Goal: Information Seeking & Learning: Find specific fact

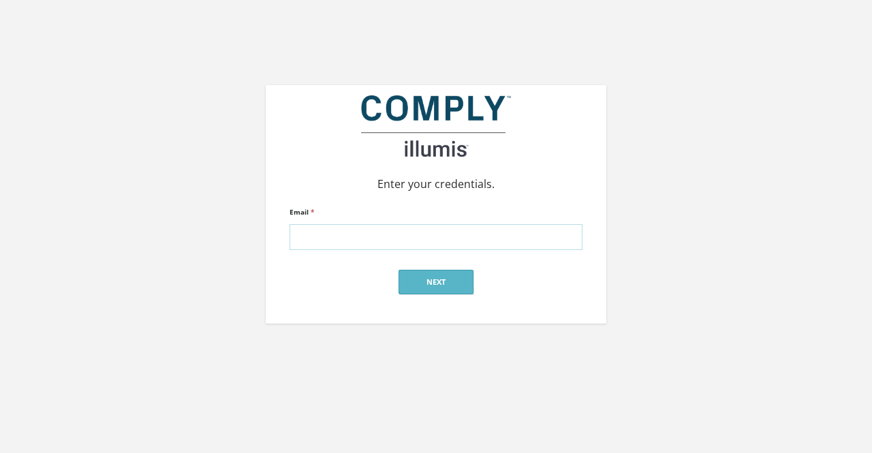
click at [378, 225] on input "Email *" at bounding box center [435, 237] width 293 height 26
type input "[PERSON_NAME][EMAIL_ADDRESS][DOMAIN_NAME]"
click input "submit" at bounding box center [0, 0] width 0 height 0
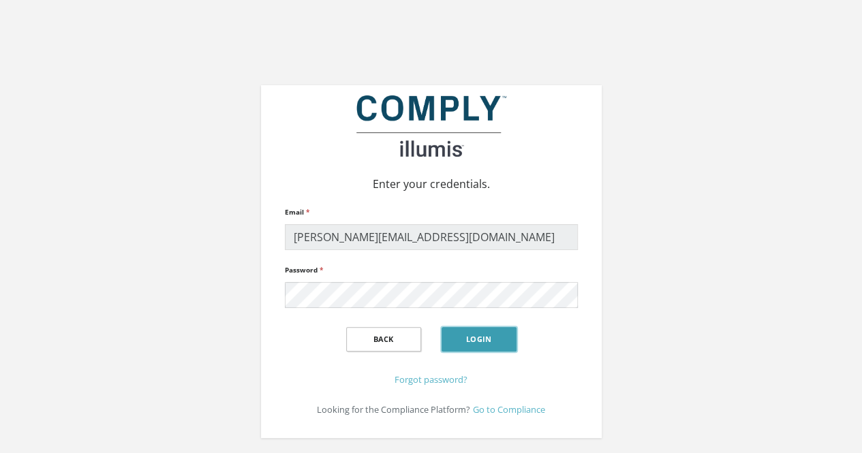
click at [484, 332] on button "Login" at bounding box center [478, 339] width 75 height 25
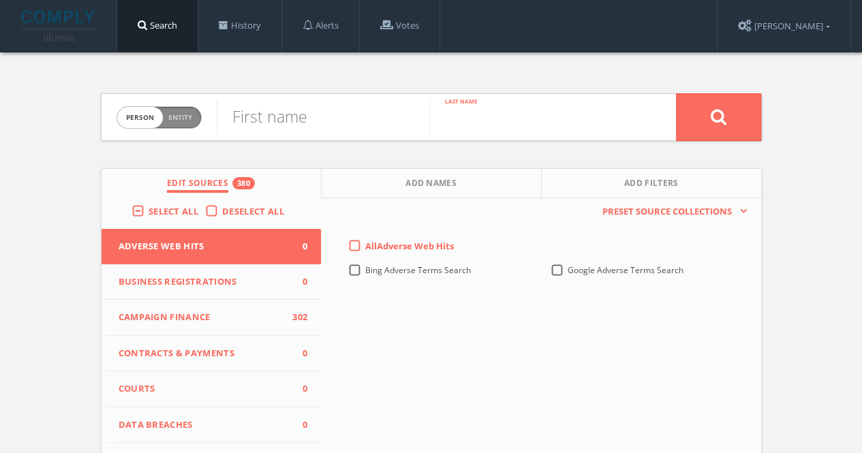
paste input "Silveira"
type input "Silveira"
paste input "Leonardo"
type input "Leonardo"
click at [676, 93] on button at bounding box center [718, 117] width 85 height 48
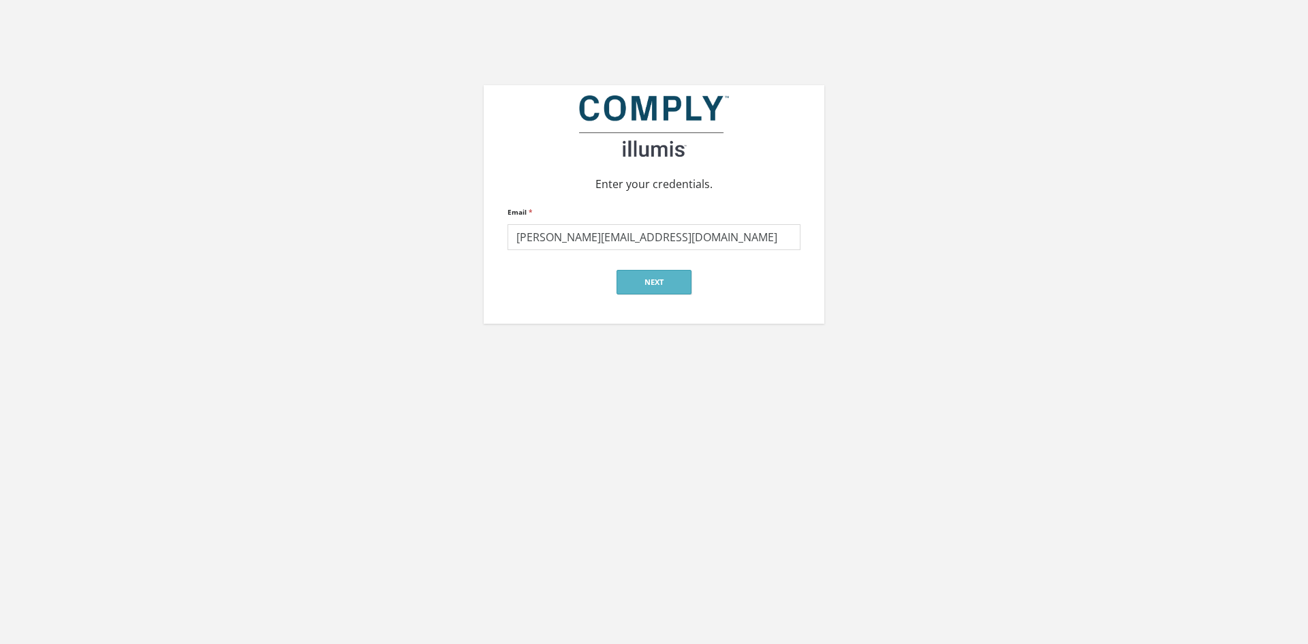
type input "lindsay@jonesmandel.com"
click input "submit" at bounding box center [0, 0] width 0 height 0
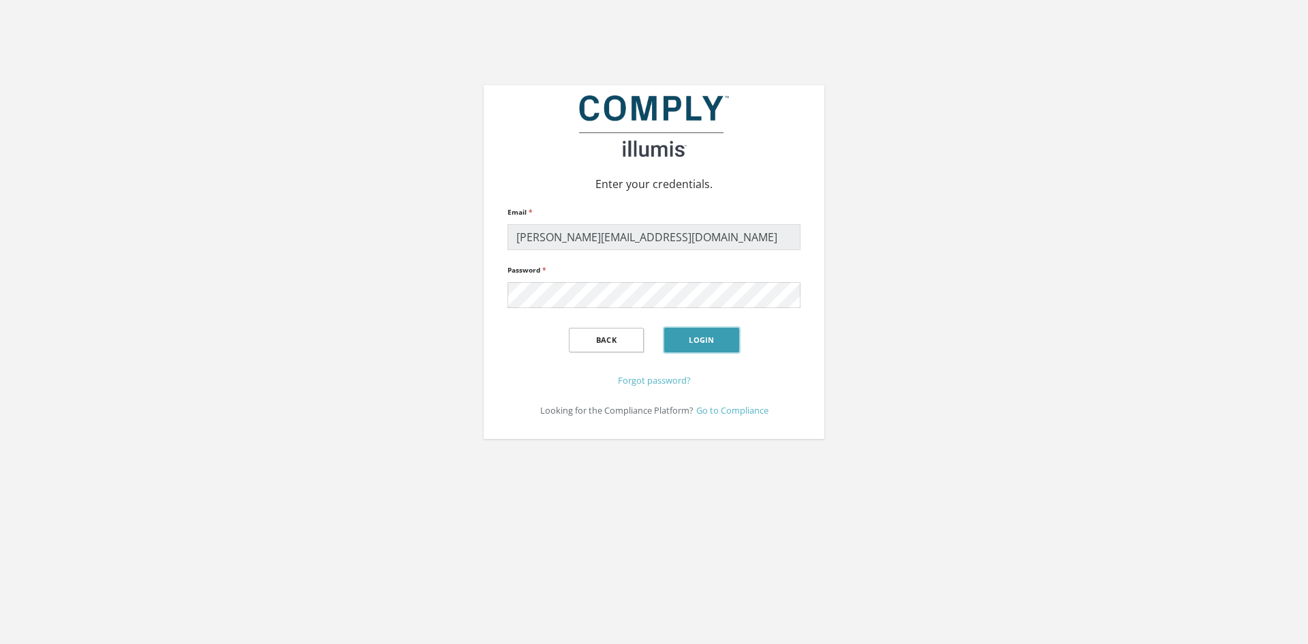
click at [695, 345] on button "Login" at bounding box center [701, 340] width 75 height 25
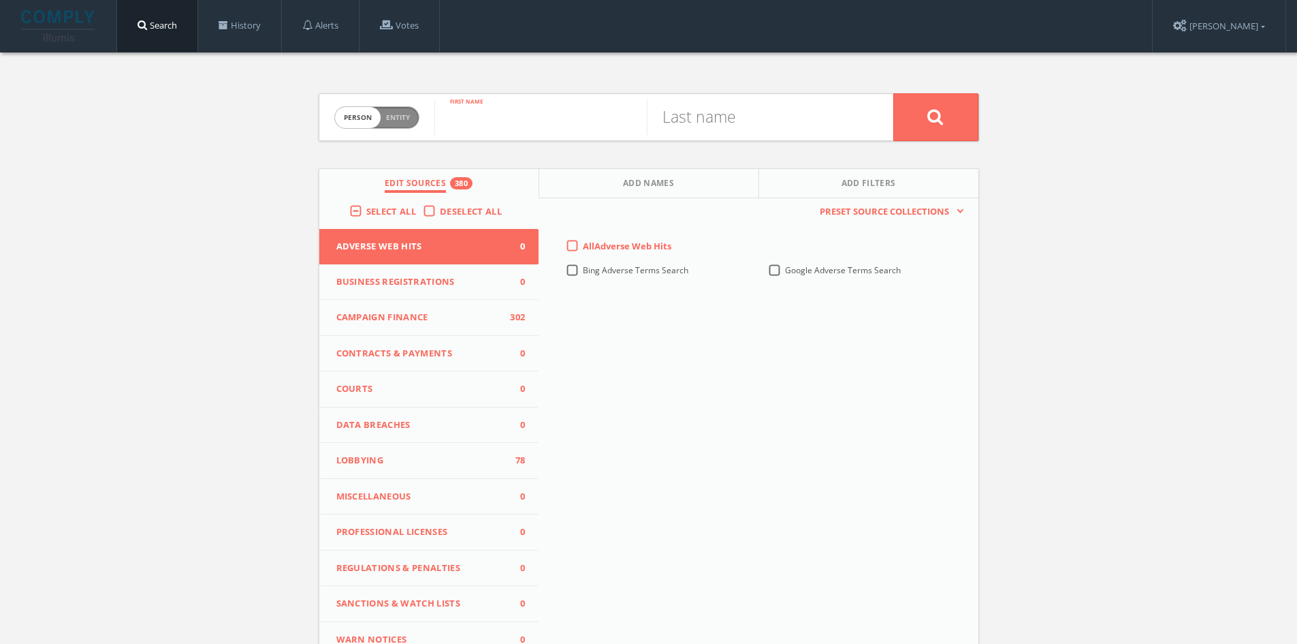
click at [556, 111] on input "text" at bounding box center [540, 116] width 212 height 35
type input "[PERSON_NAME]"
click at [686, 121] on input "text" at bounding box center [753, 116] width 212 height 35
type input "[PERSON_NAME]"
click at [894, 93] on button at bounding box center [936, 117] width 85 height 48
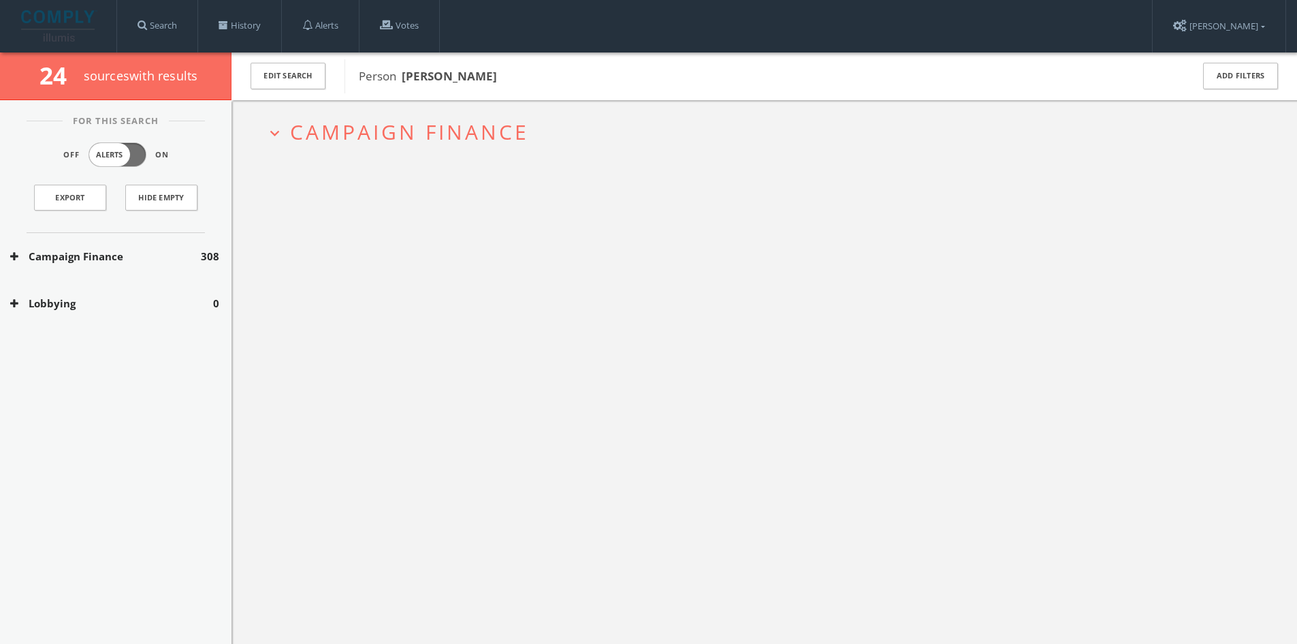
click at [473, 133] on span "Campaign Finance" at bounding box center [409, 132] width 239 height 28
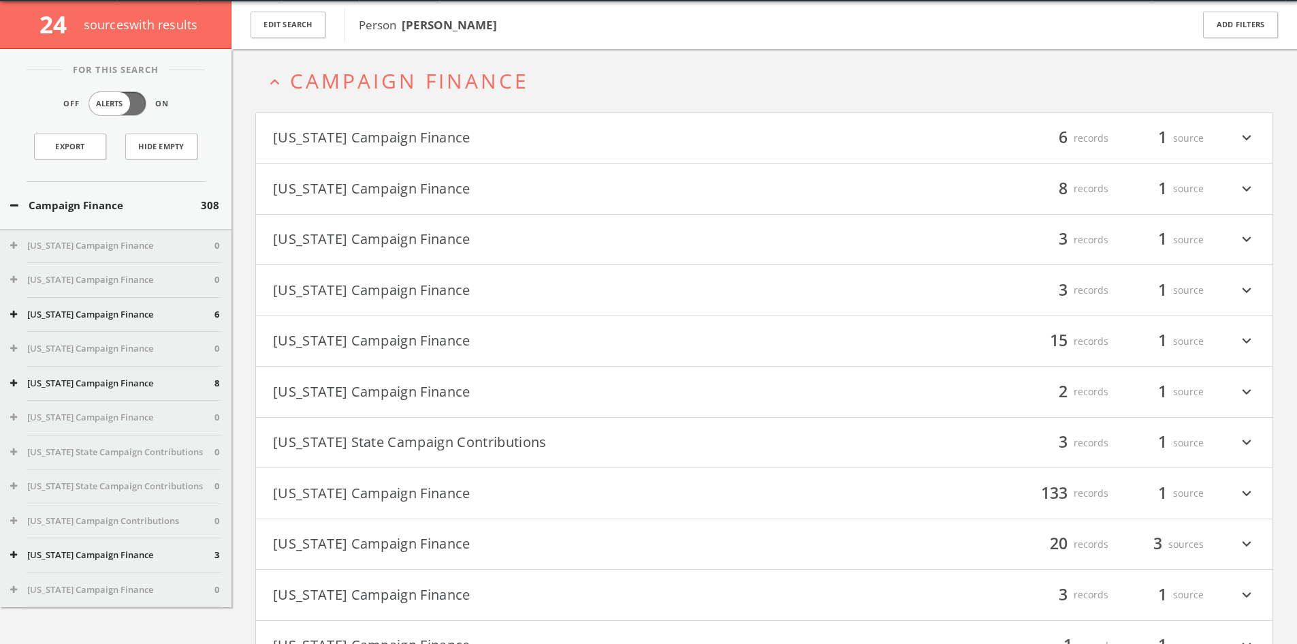
scroll to position [52, 0]
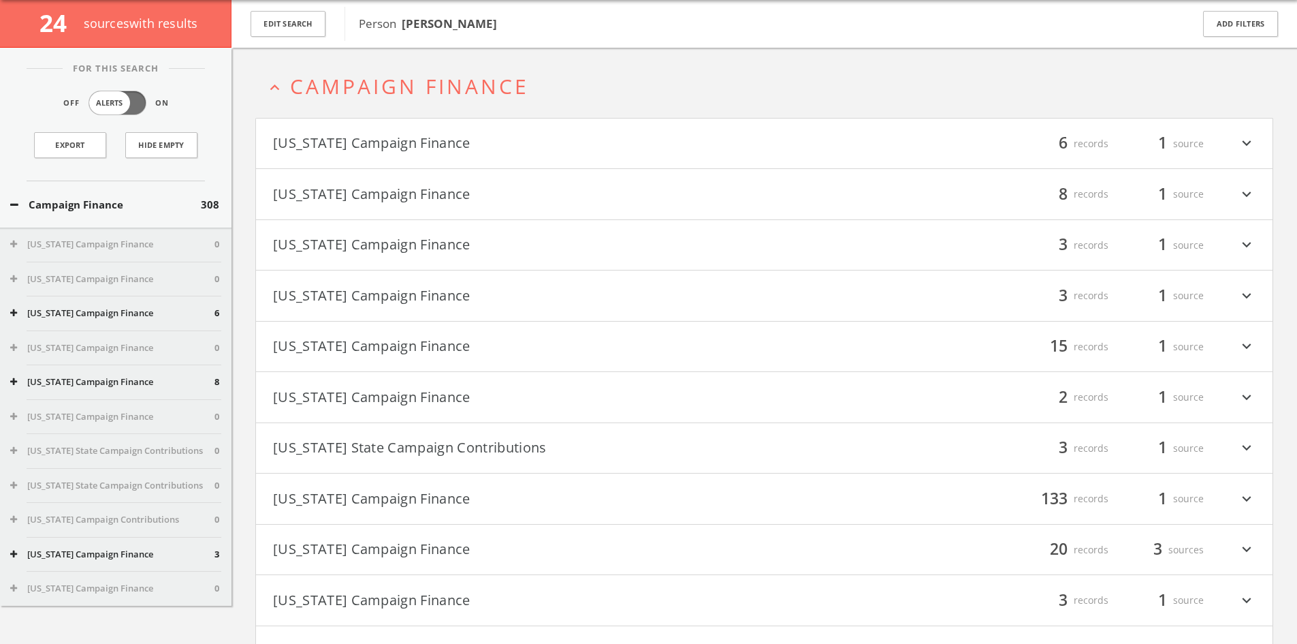
click at [434, 128] on h4 "[US_STATE] Campaign Finance filter_list 6 records 1 source expand_more" at bounding box center [764, 143] width 1017 height 50
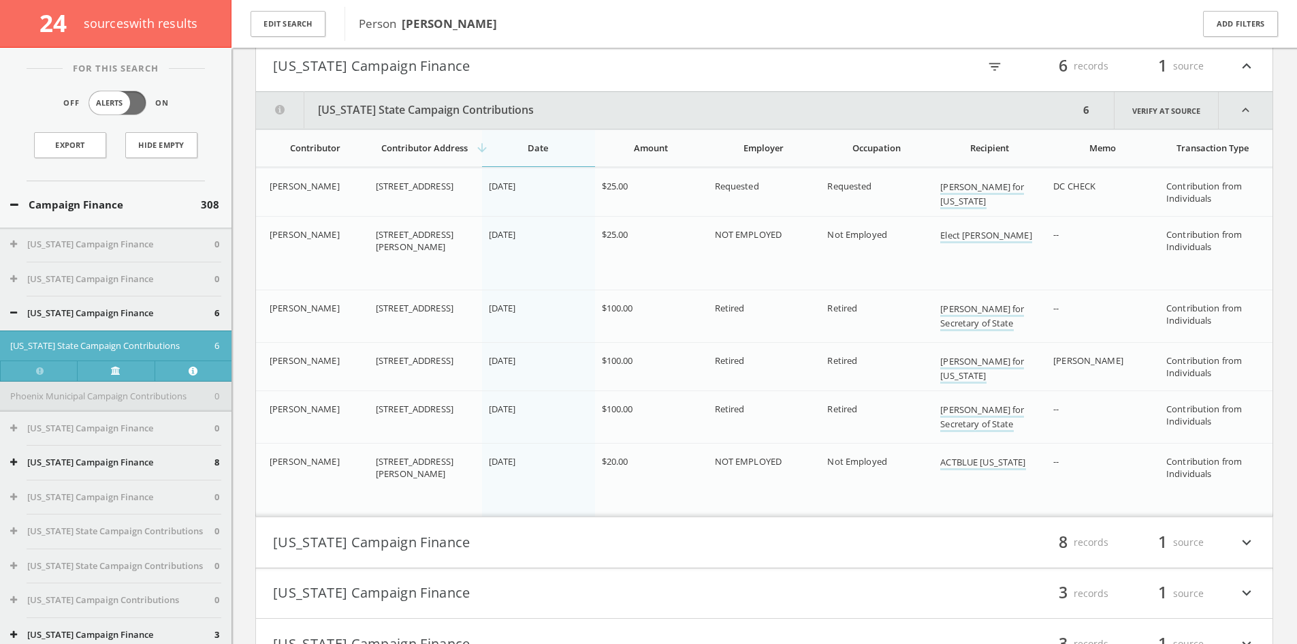
scroll to position [106, 0]
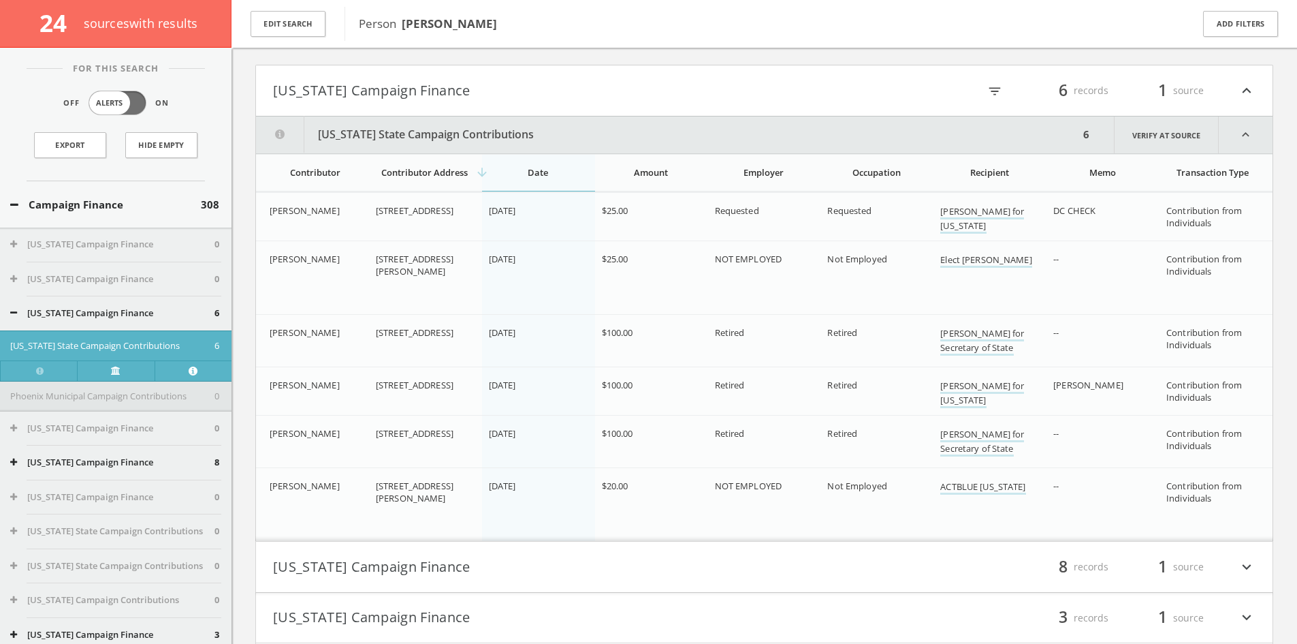
click at [333, 93] on button "[US_STATE] Campaign Finance" at bounding box center [519, 90] width 492 height 23
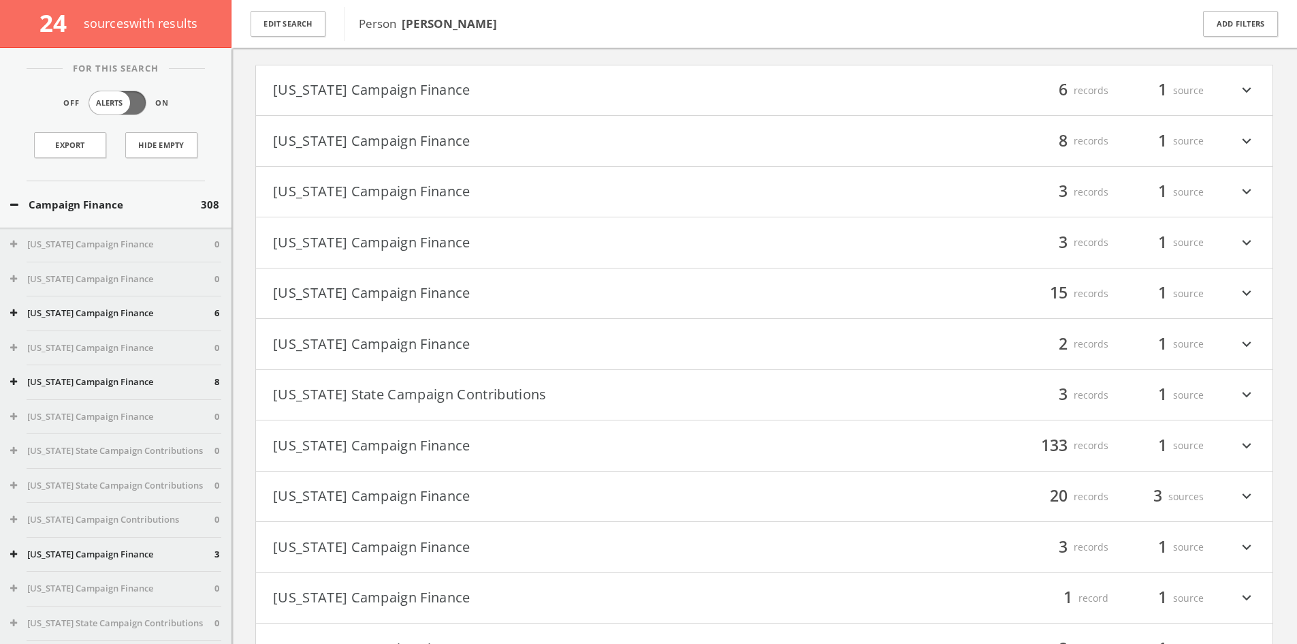
click at [432, 155] on h4 "[US_STATE] Campaign Finance filter_list 8 records 1 source expand_more" at bounding box center [764, 141] width 1017 height 50
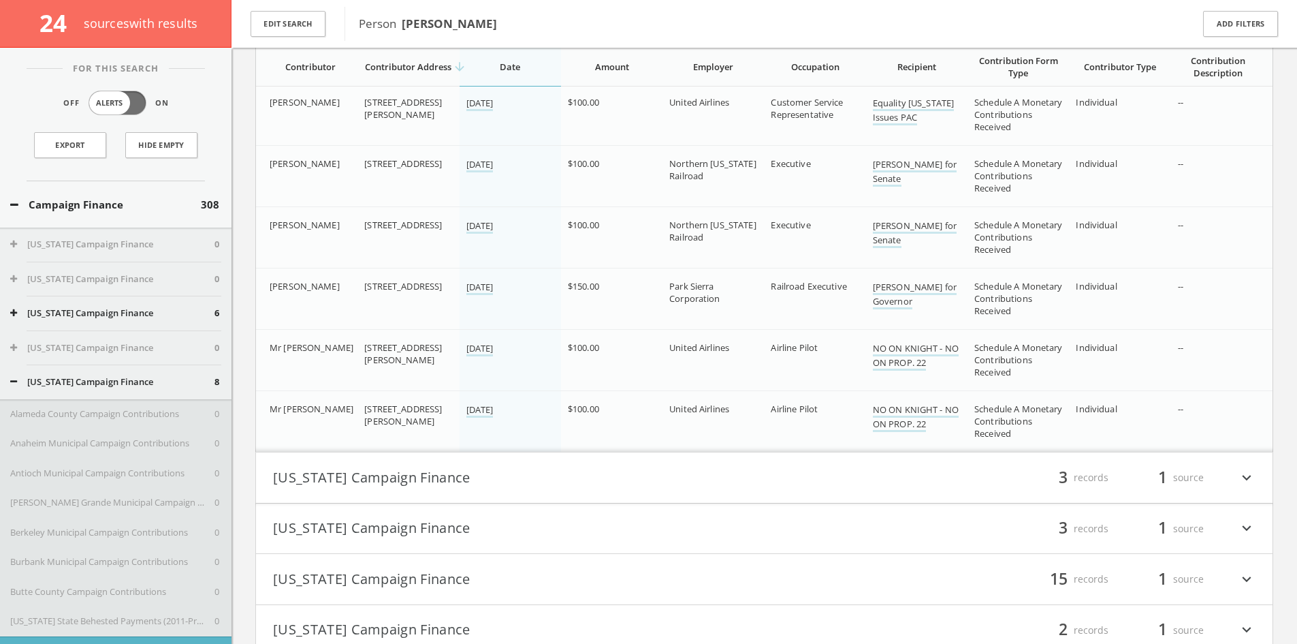
scroll to position [633, 0]
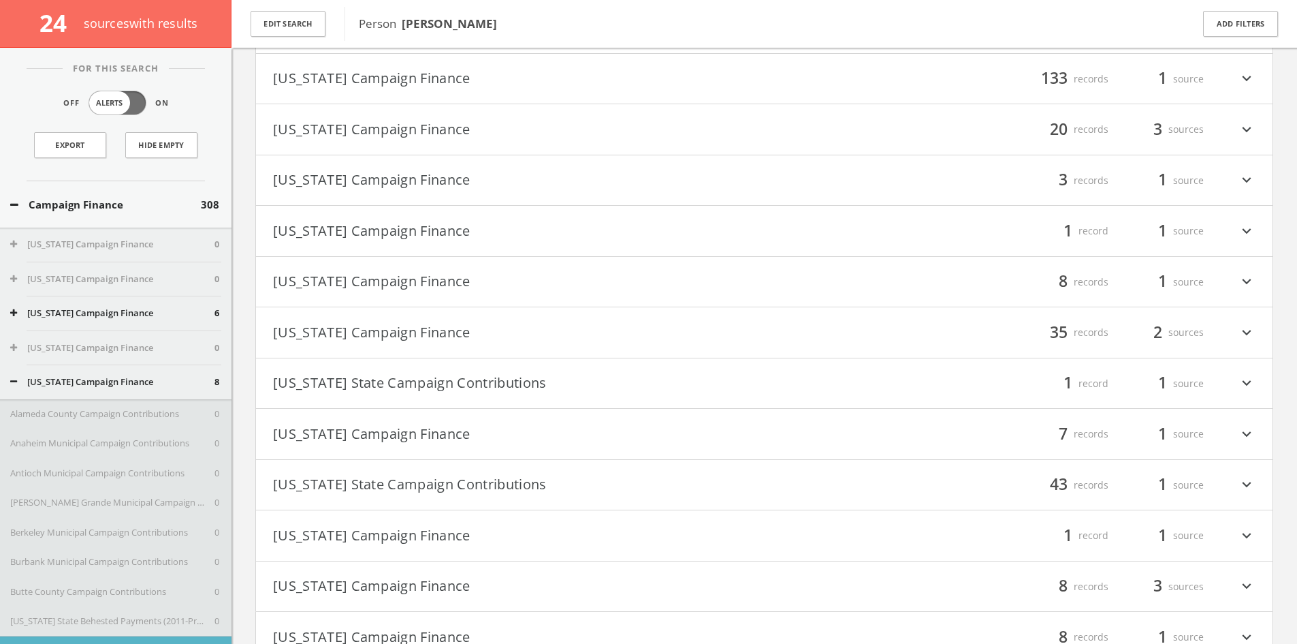
click at [528, 469] on h4 "[US_STATE] State Campaign Contributions filter_list 43 records 1 source expand_…" at bounding box center [764, 485] width 1017 height 50
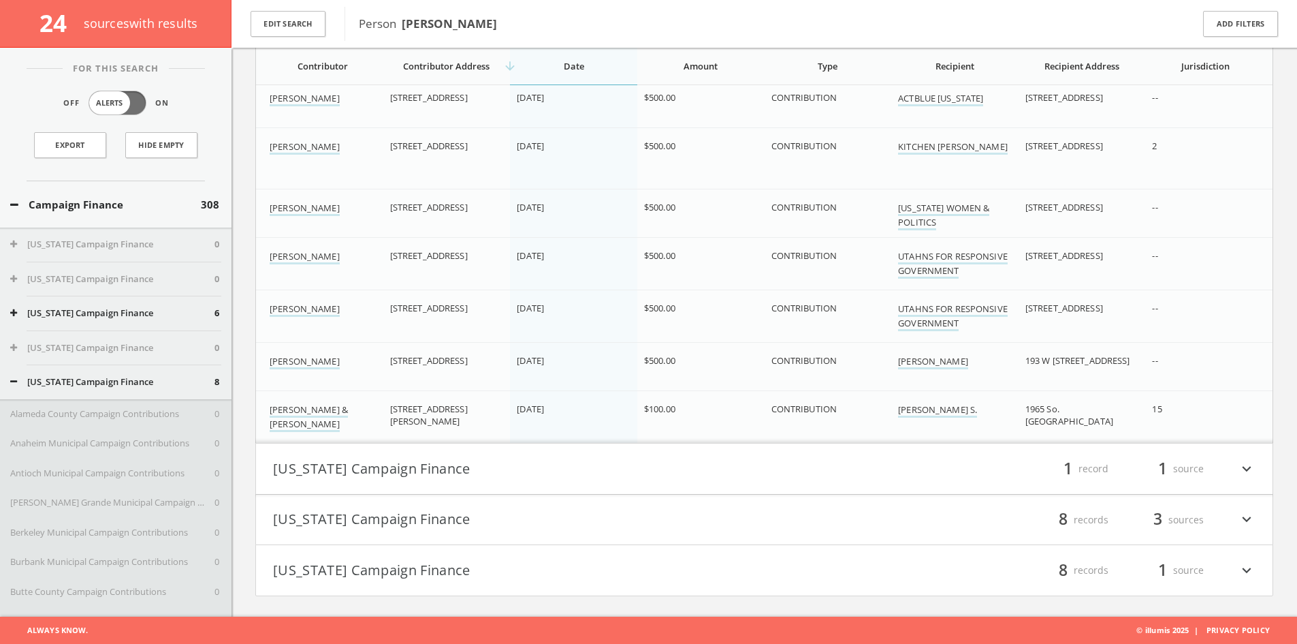
scroll to position [2767, 0]
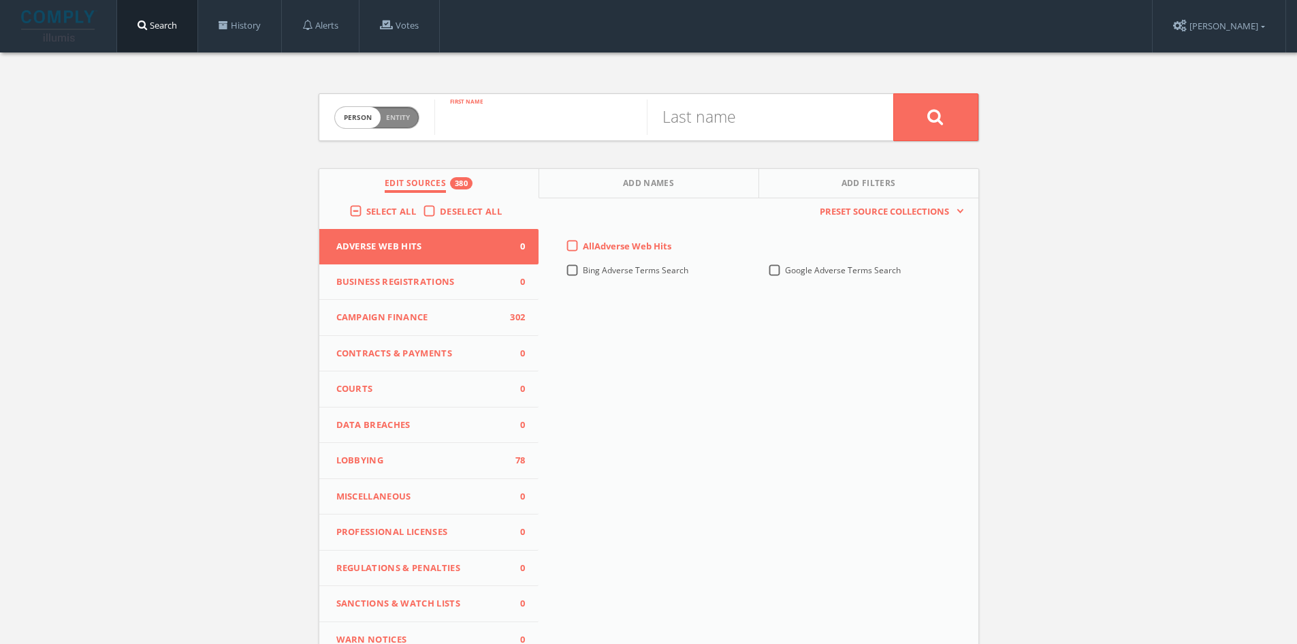
click at [520, 121] on input "text" at bounding box center [540, 116] width 212 height 35
type input "Mark"
click at [763, 110] on input "text" at bounding box center [753, 116] width 212 height 35
type input "Balk"
click at [894, 93] on button at bounding box center [936, 117] width 85 height 48
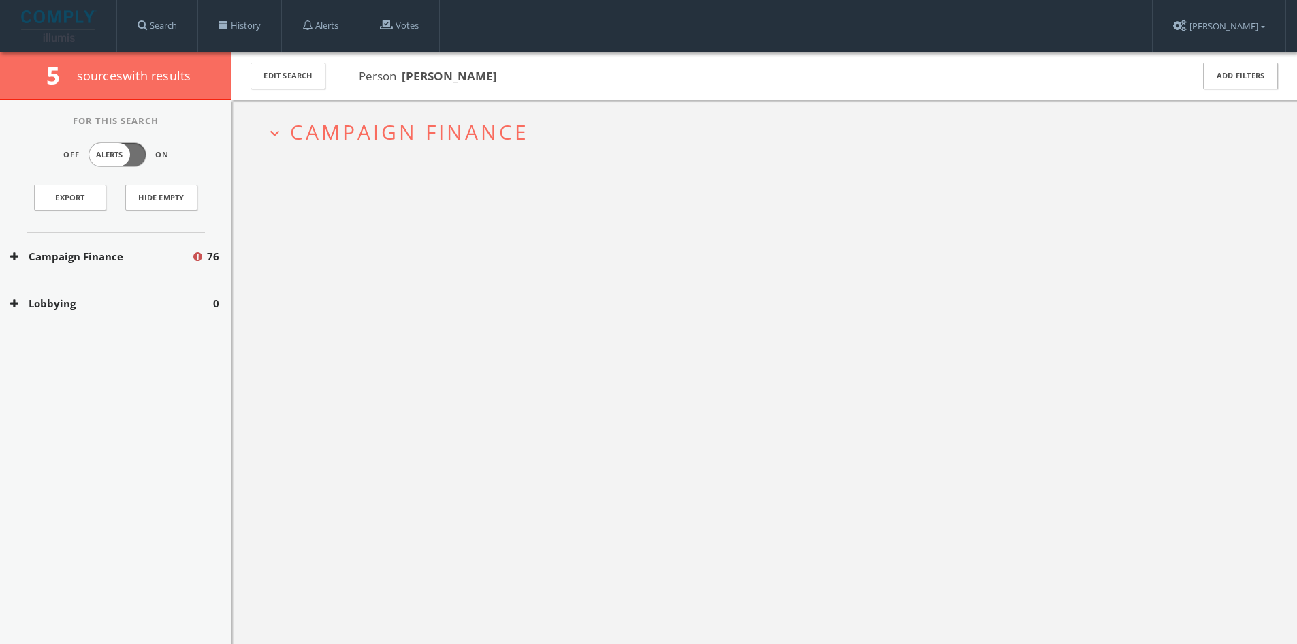
click at [496, 138] on span "Campaign Finance" at bounding box center [409, 132] width 239 height 28
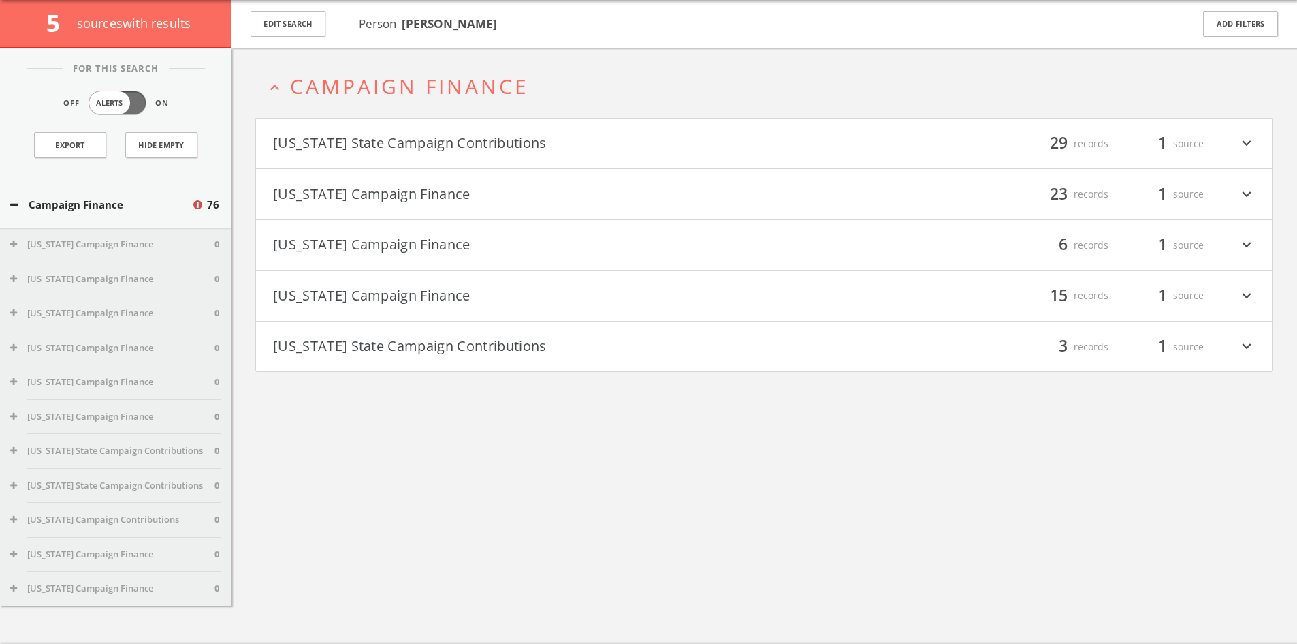
click at [496, 137] on button "[US_STATE] State Campaign Contributions" at bounding box center [519, 143] width 492 height 23
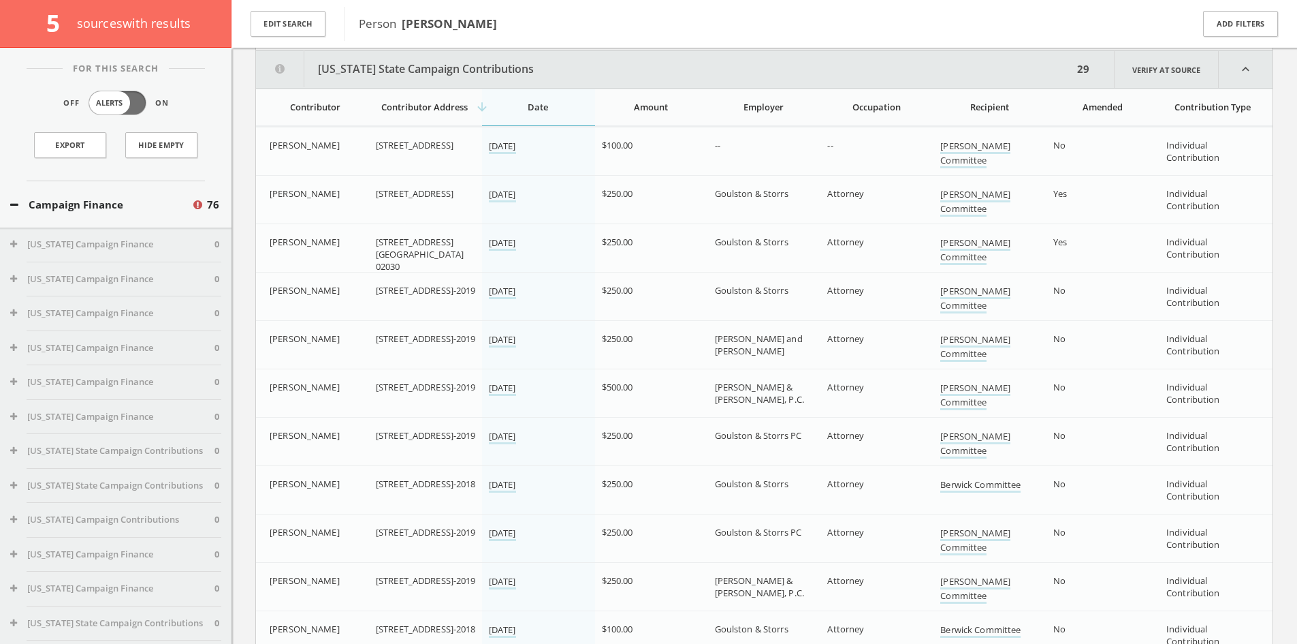
scroll to position [174, 0]
click at [442, 106] on div "Contributor Address" at bounding box center [425, 104] width 98 height 12
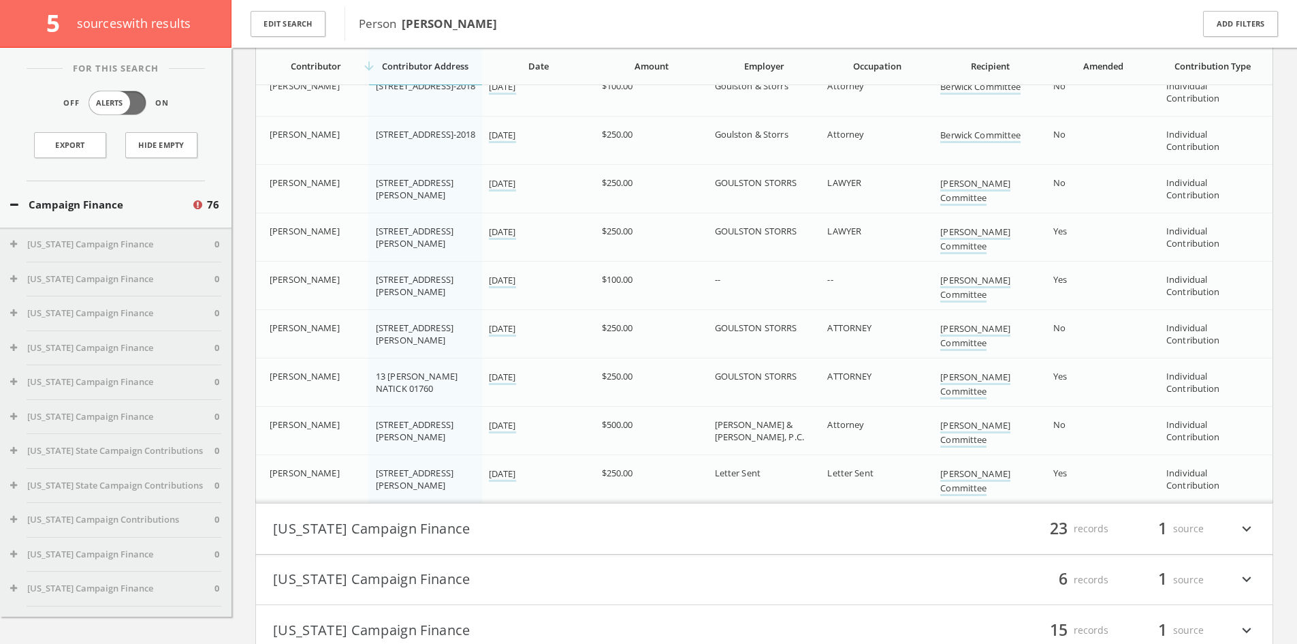
scroll to position [1325, 0]
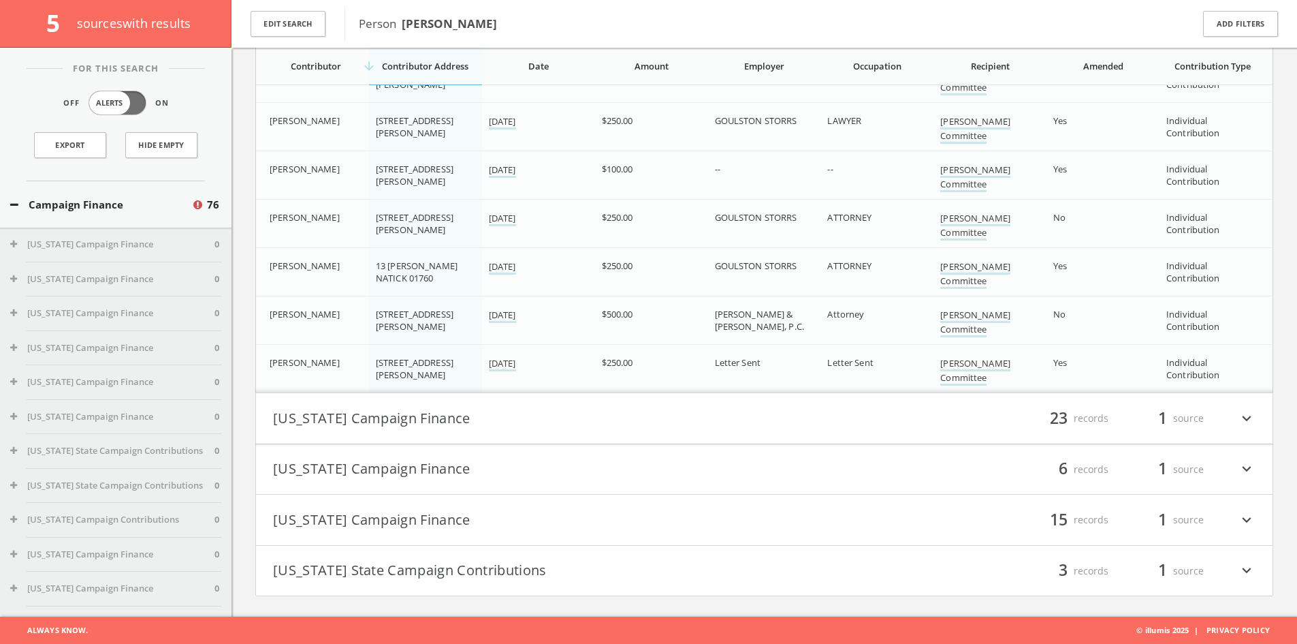
click at [484, 426] on button "[US_STATE] Campaign Finance" at bounding box center [519, 418] width 492 height 23
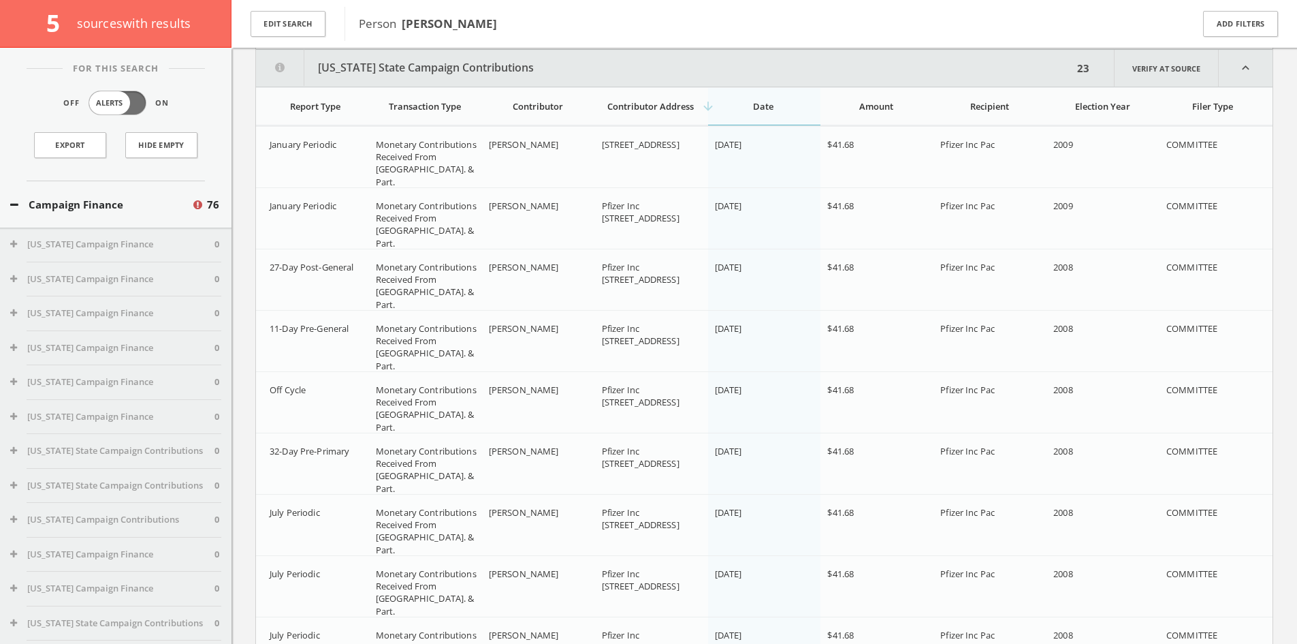
scroll to position [1721, 0]
click at [633, 115] on th "Contributor Address" at bounding box center [651, 104] width 113 height 37
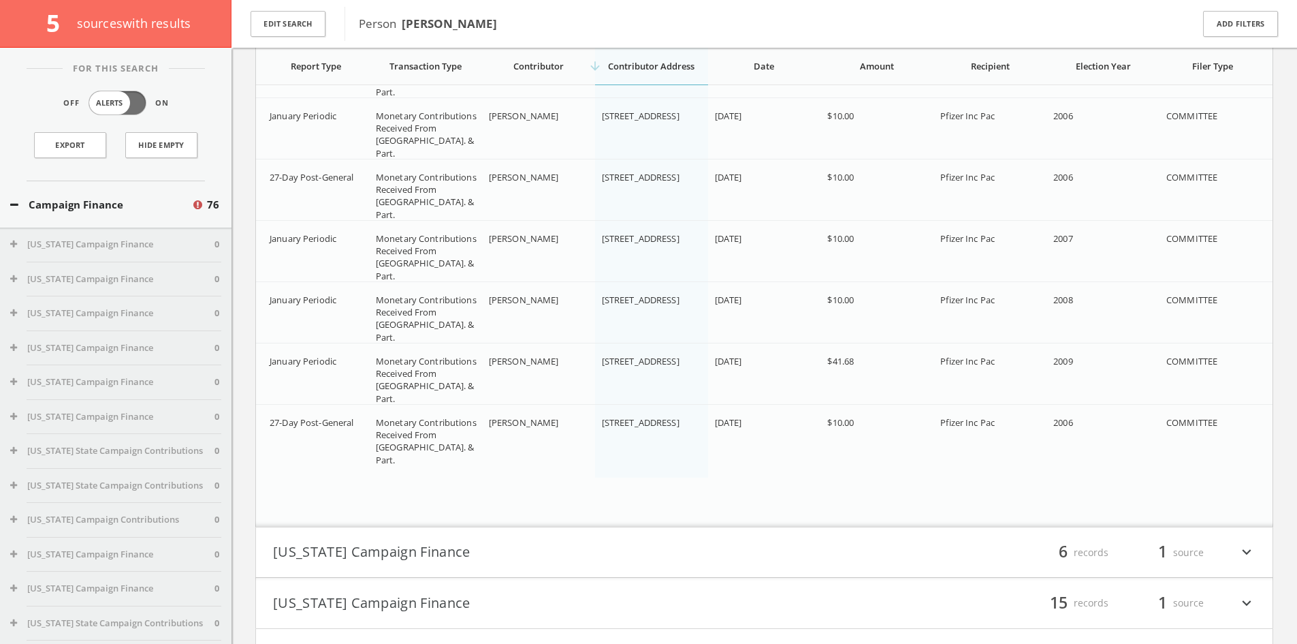
scroll to position [2111, 0]
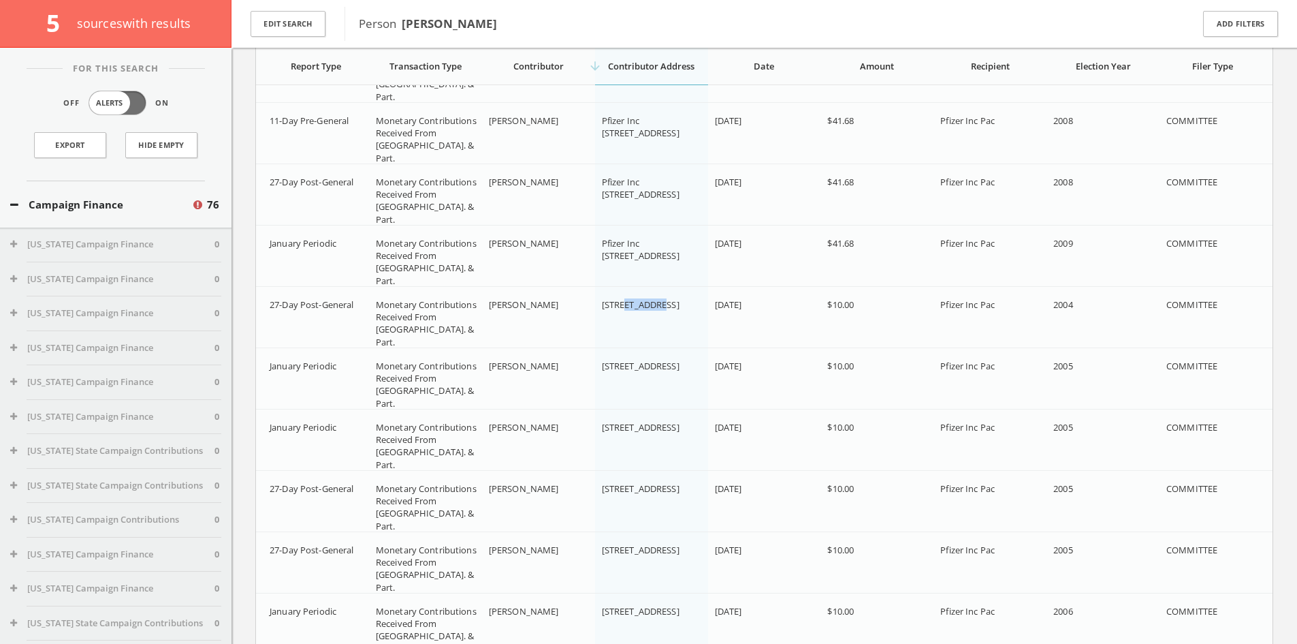
drag, startPoint x: 624, startPoint y: 302, endPoint x: 660, endPoint y: 306, distance: 36.3
click at [660, 306] on span "[STREET_ADDRESS]" at bounding box center [641, 304] width 78 height 12
copy span "Benecia"
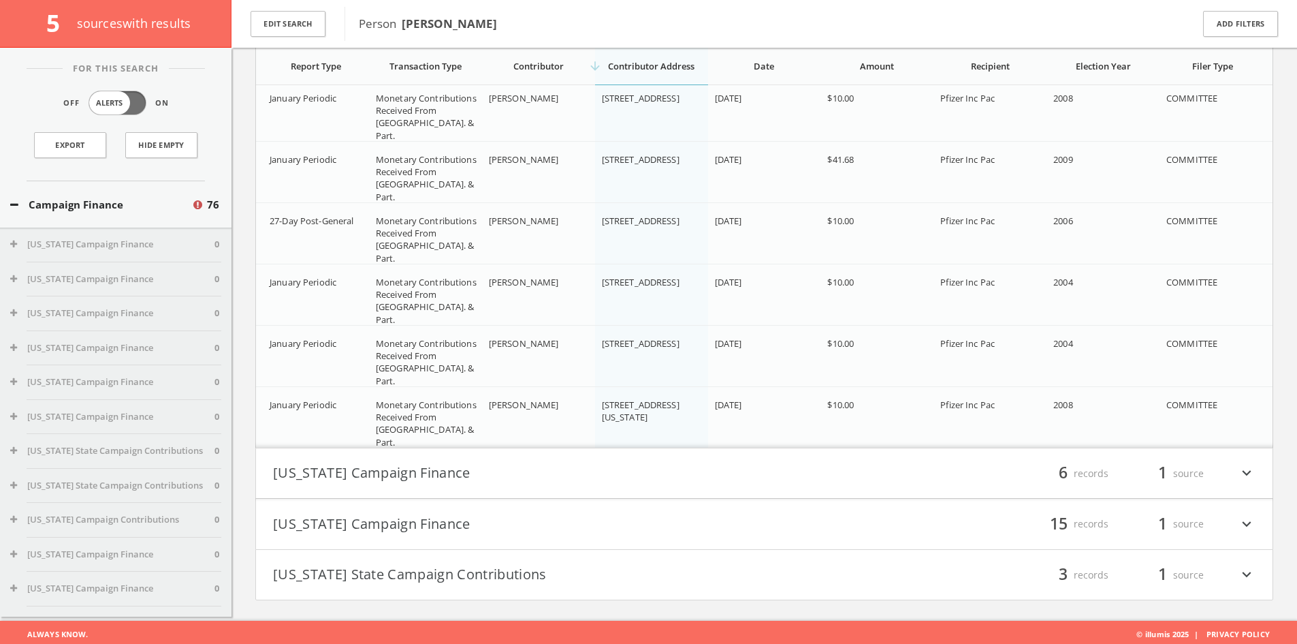
scroll to position [2812, 0]
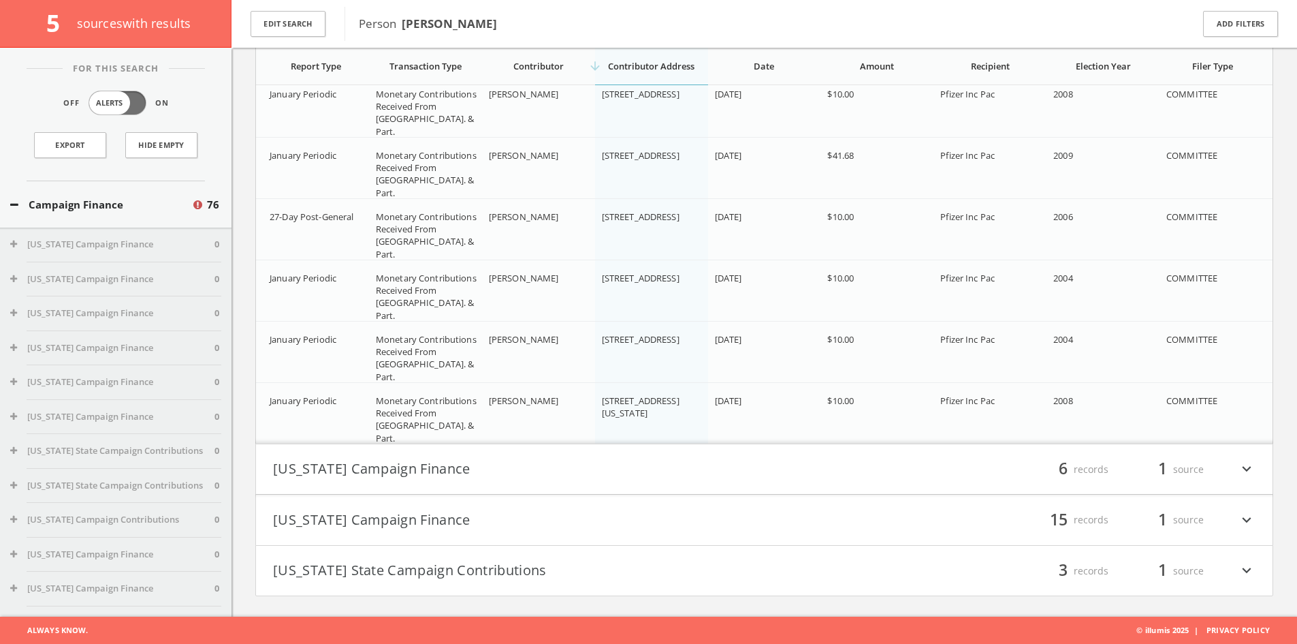
click at [711, 455] on h4 "[US_STATE] Campaign Finance filter_list 6 records 1 source expand_more" at bounding box center [764, 469] width 1017 height 50
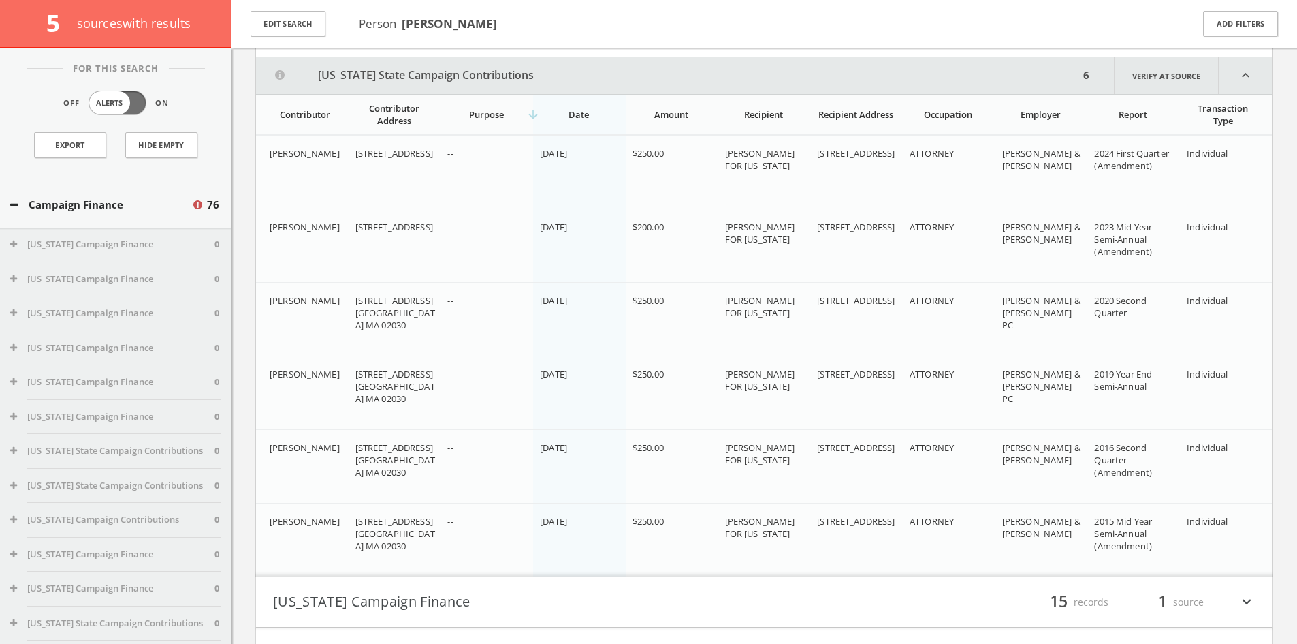
scroll to position [3259, 0]
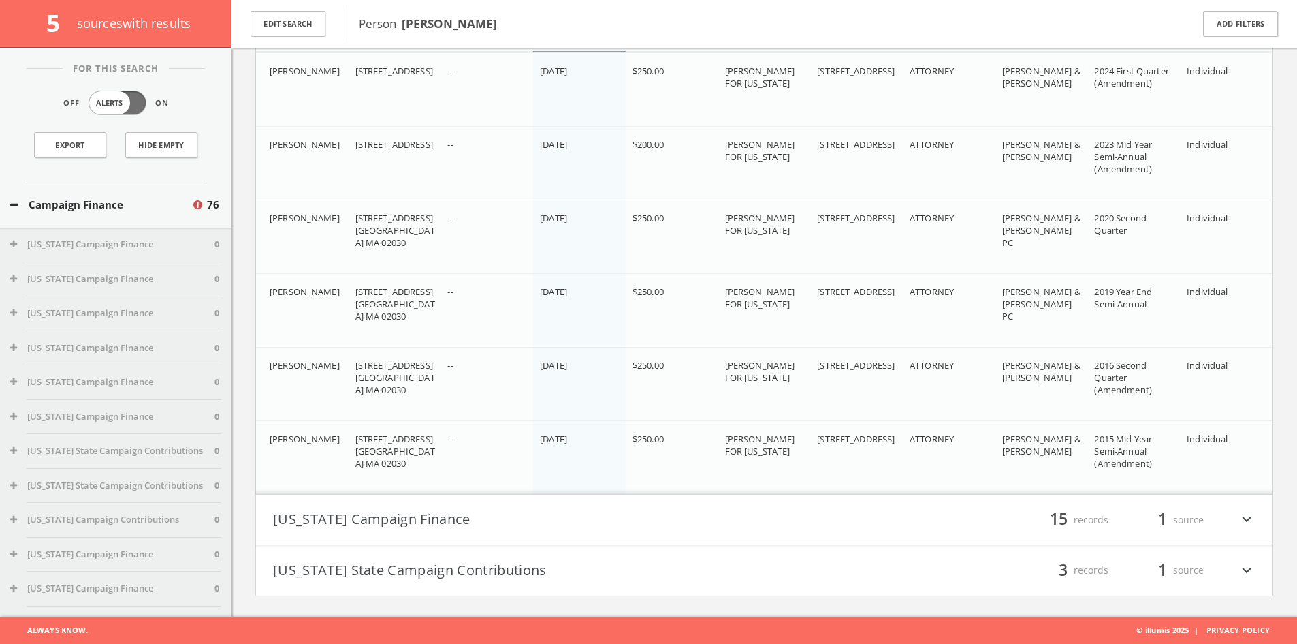
click at [721, 511] on button "[US_STATE] Campaign Finance" at bounding box center [519, 519] width 492 height 23
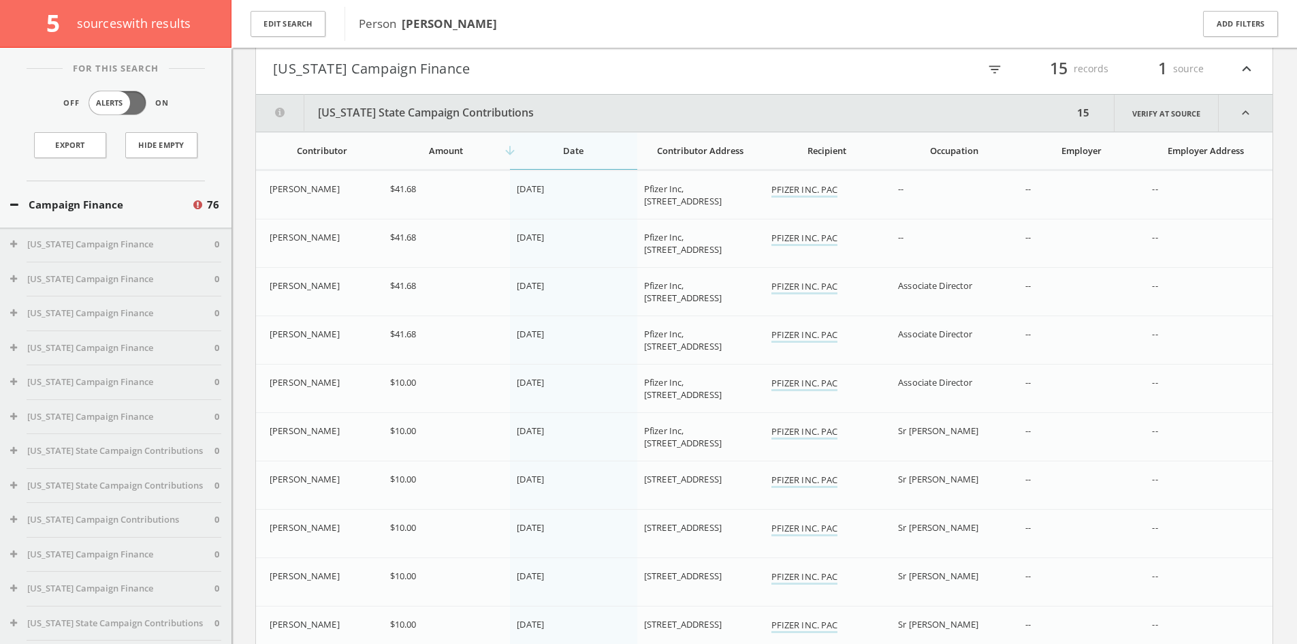
scroll to position [3829, 0]
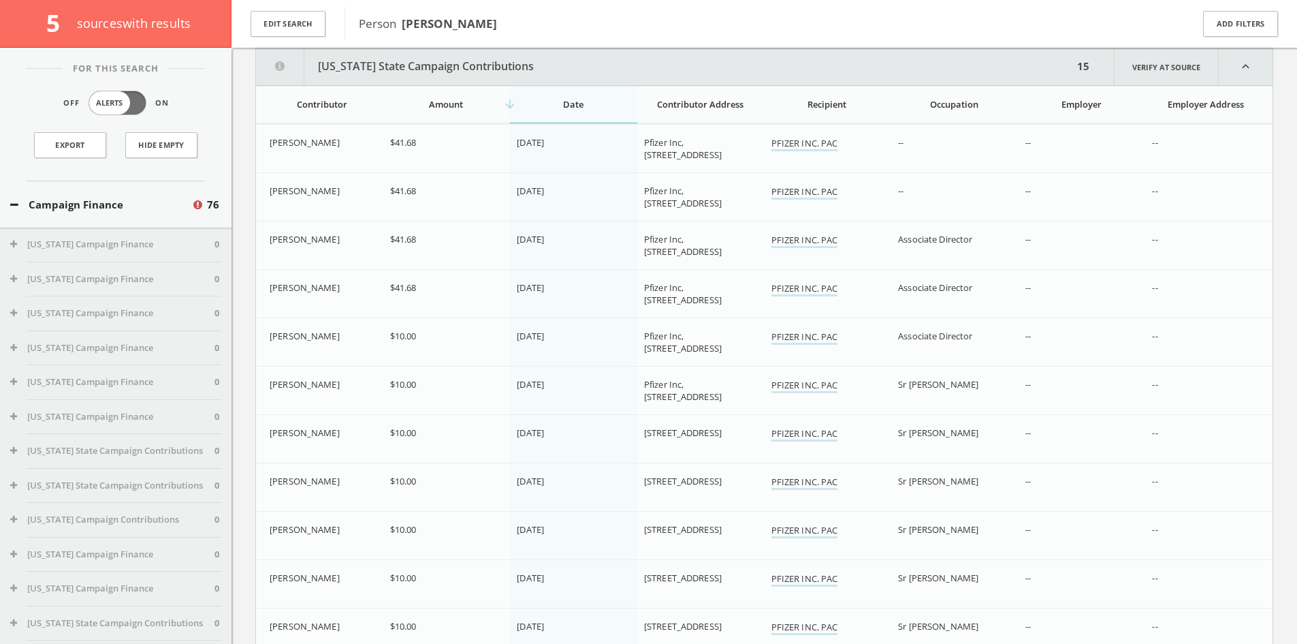
click at [686, 108] on div "Contributor Address" at bounding box center [700, 104] width 112 height 12
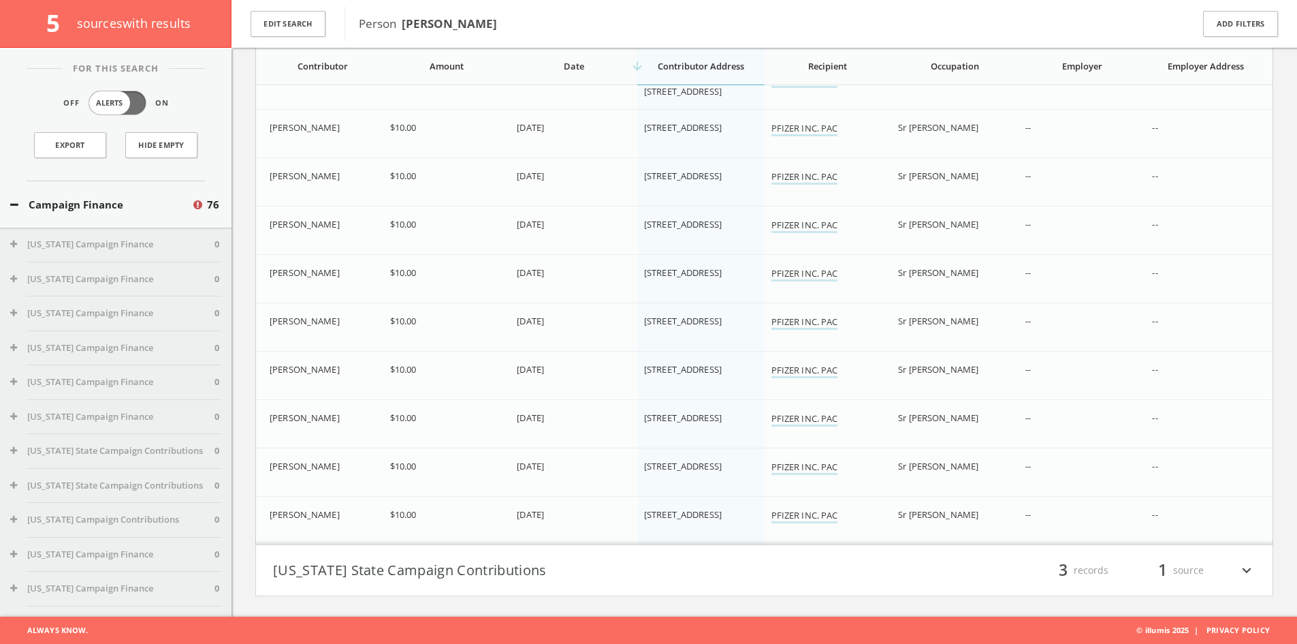
click at [460, 565] on button "[US_STATE] State Campaign Contributions" at bounding box center [519, 569] width 492 height 23
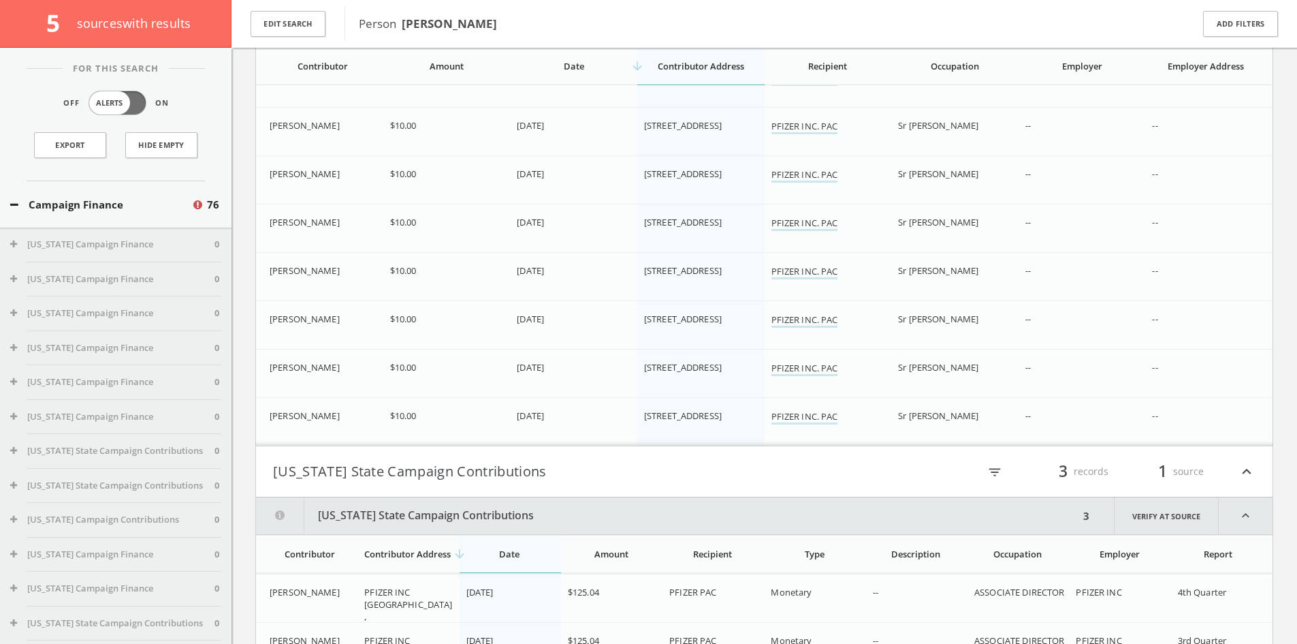
scroll to position [4358, 0]
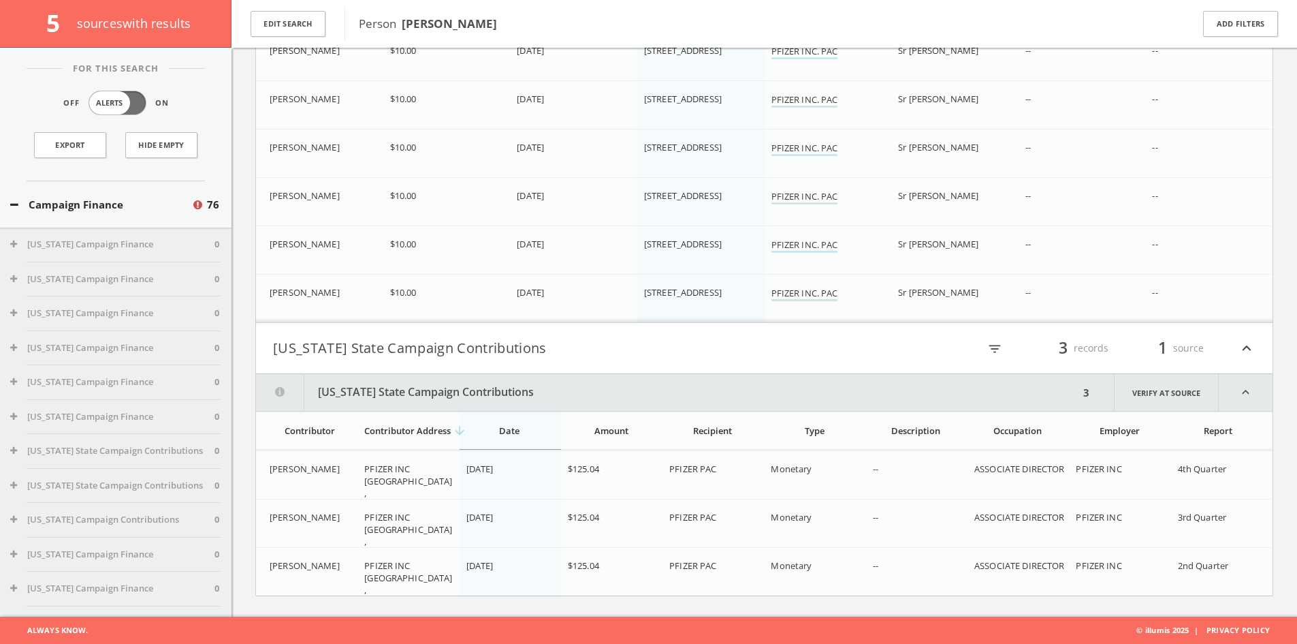
click at [139, 200] on button "Campaign Finance" at bounding box center [100, 205] width 181 height 16
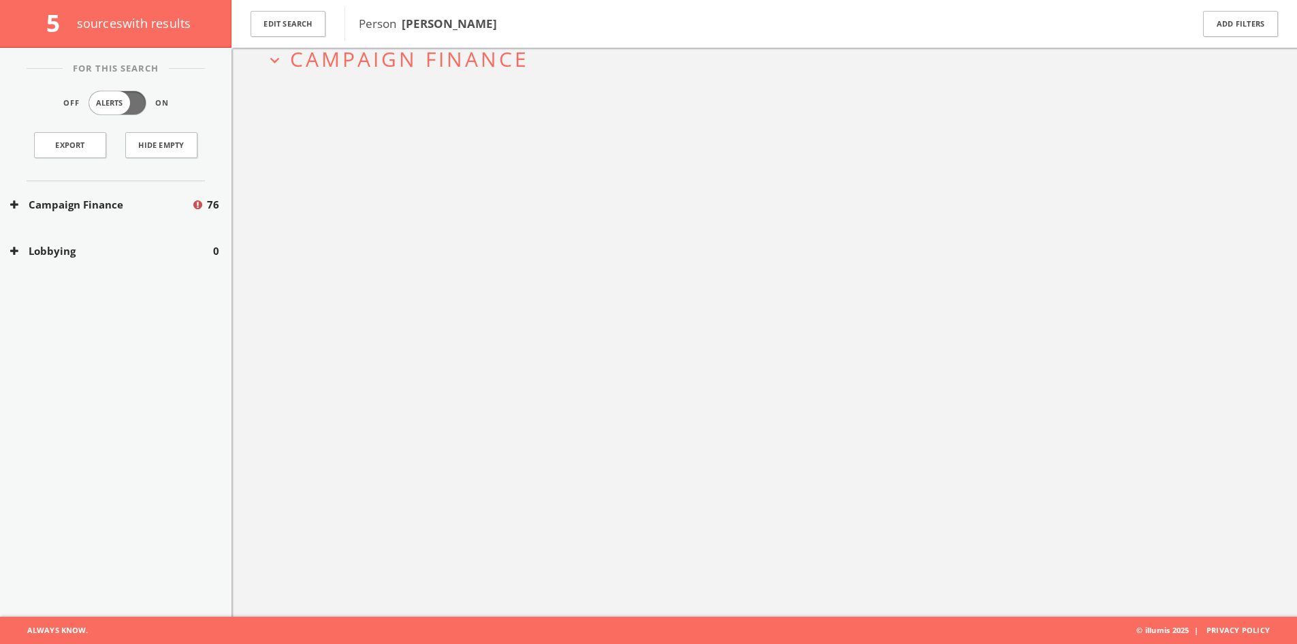
click at [139, 200] on button "Campaign Finance" at bounding box center [100, 205] width 181 height 16
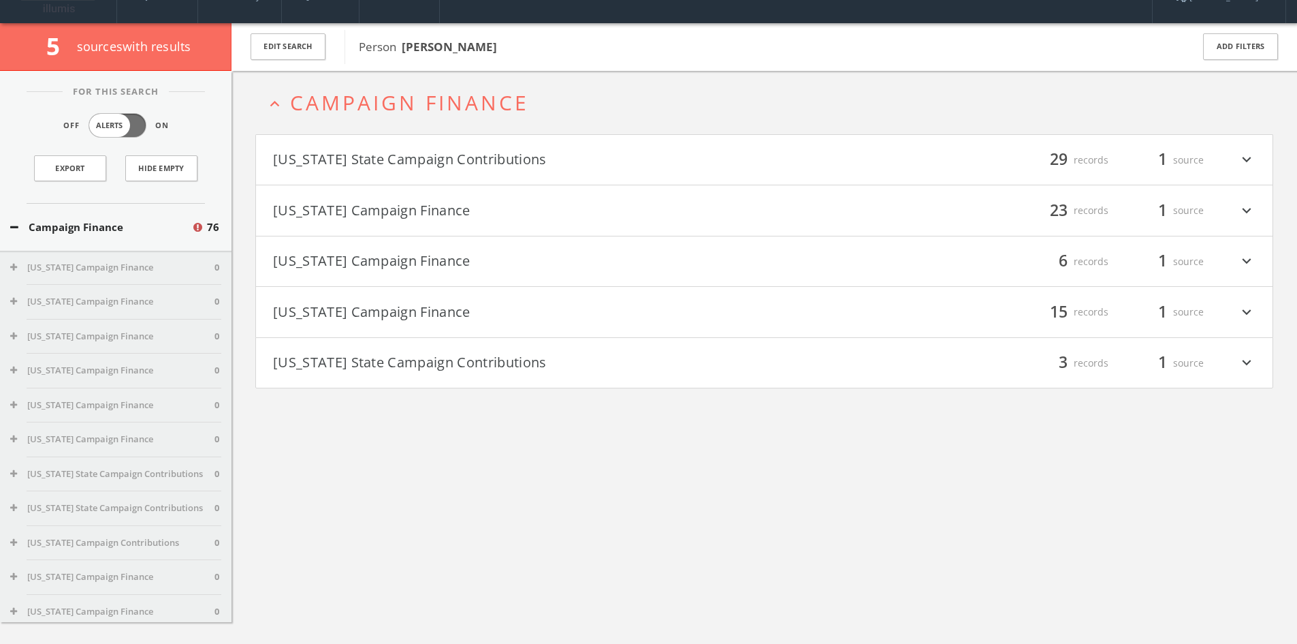
scroll to position [0, 0]
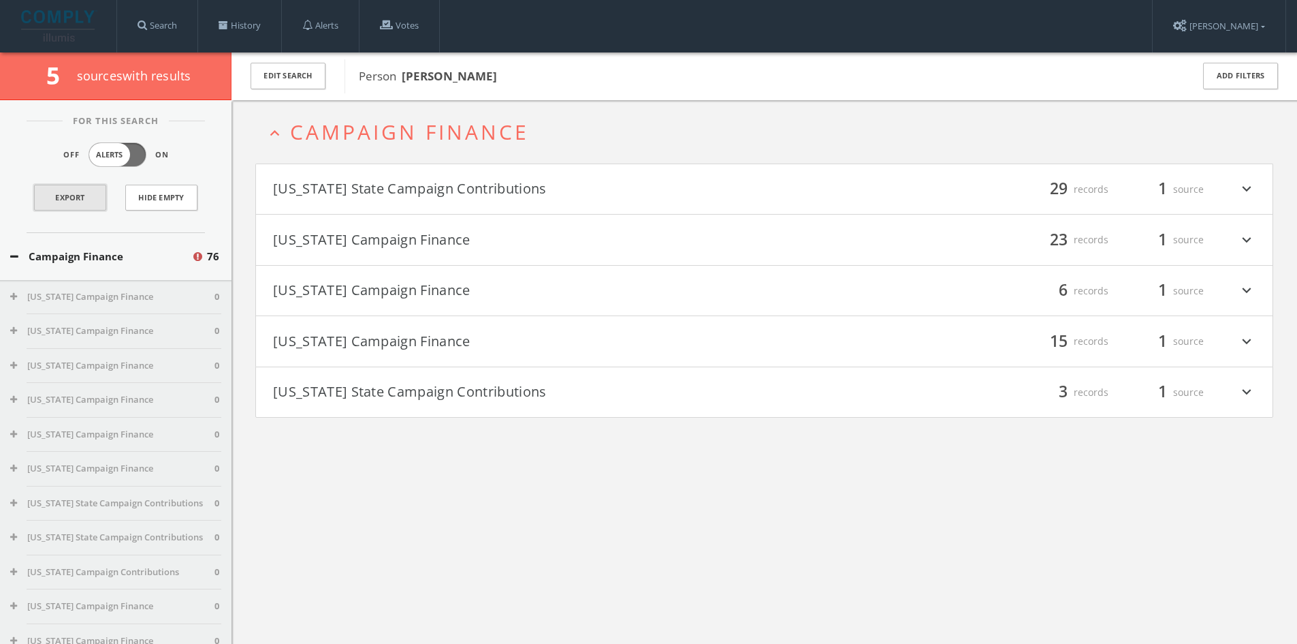
click at [87, 205] on link "Export" at bounding box center [70, 198] width 72 height 26
click at [841, 243] on div "filter_list 23 records 1 source expand_more" at bounding box center [1011, 239] width 492 height 23
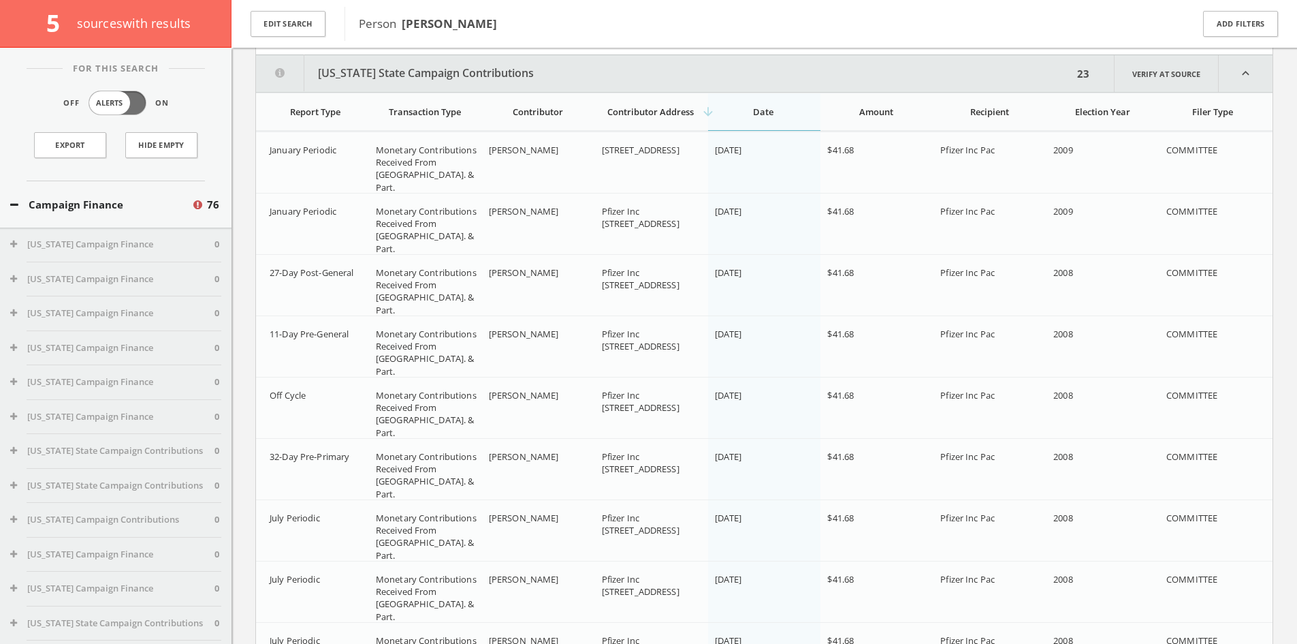
scroll to position [13, 0]
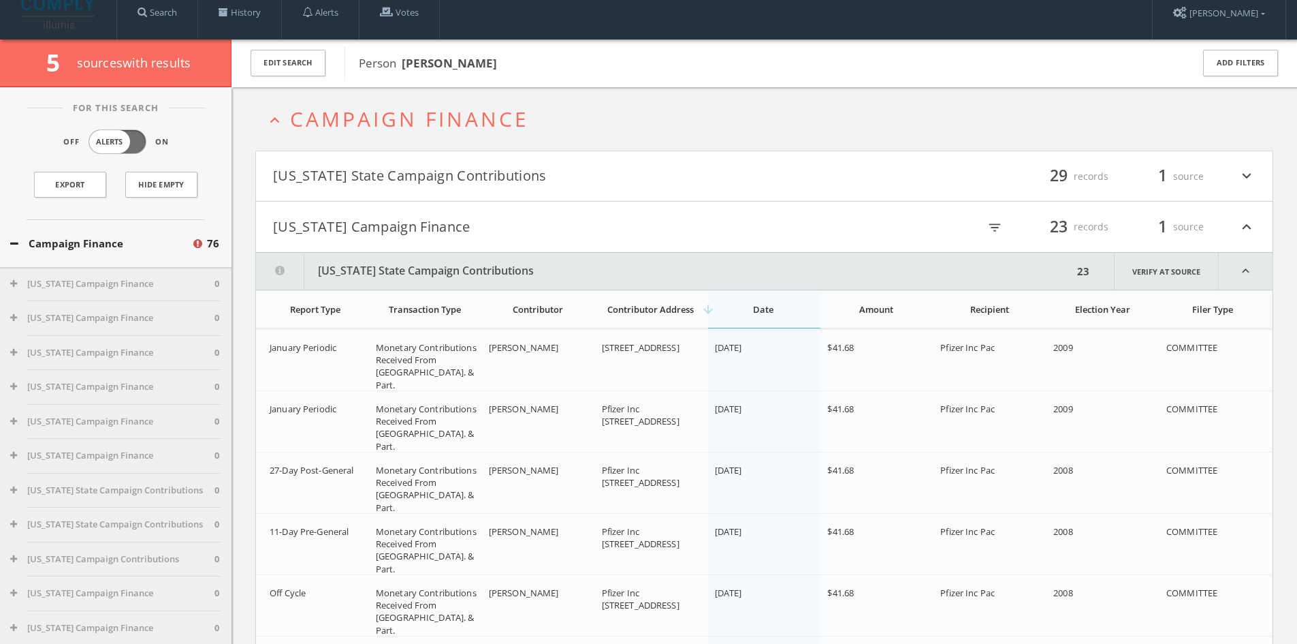
click at [366, 212] on h4 "[US_STATE] Campaign Finance filter_list 23 records 1 source expand_less" at bounding box center [764, 227] width 1017 height 50
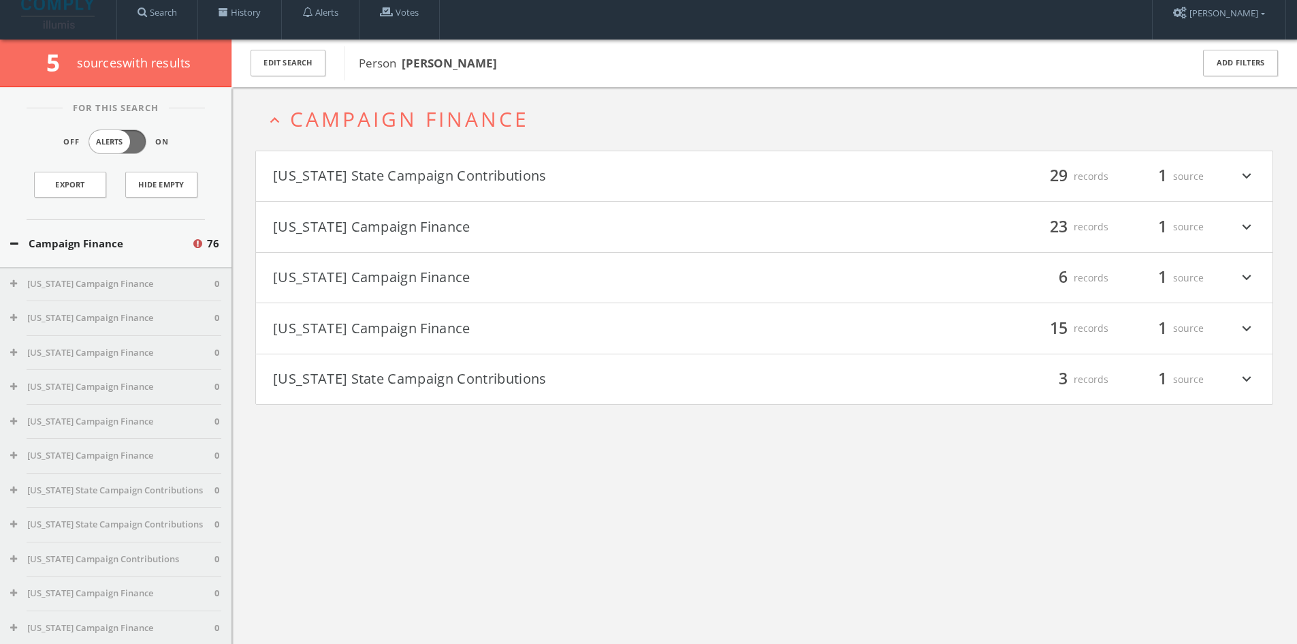
click at [445, 325] on button "[US_STATE] Campaign Finance" at bounding box center [519, 328] width 492 height 23
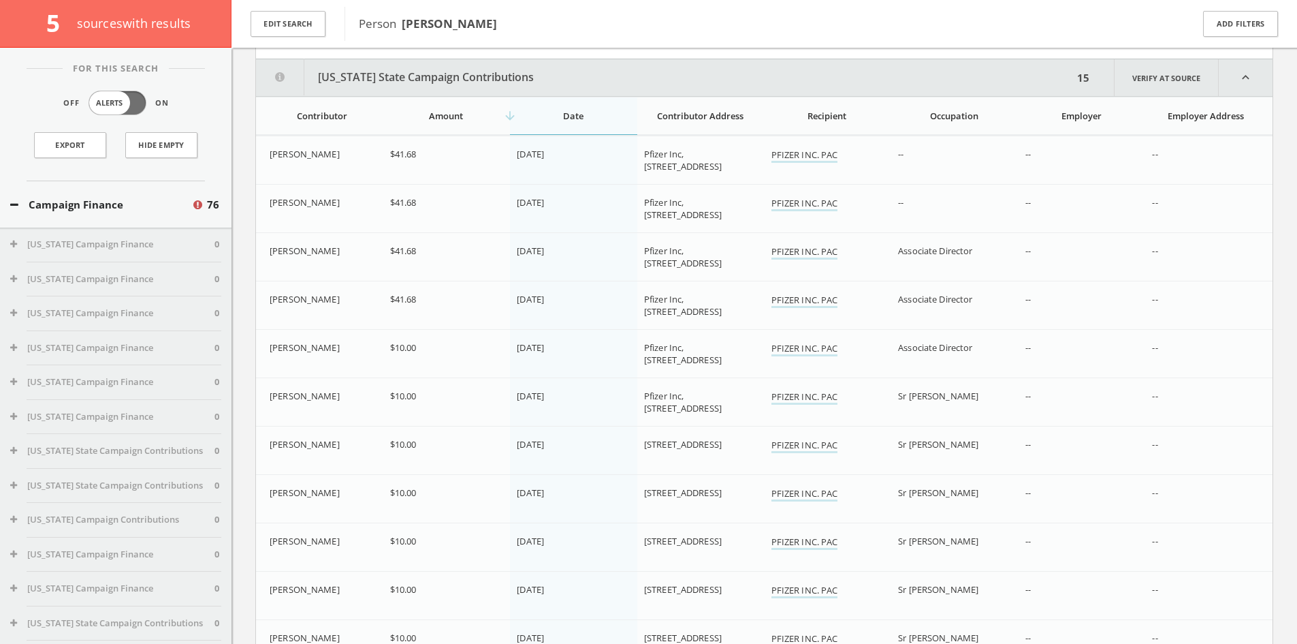
scroll to position [319, 0]
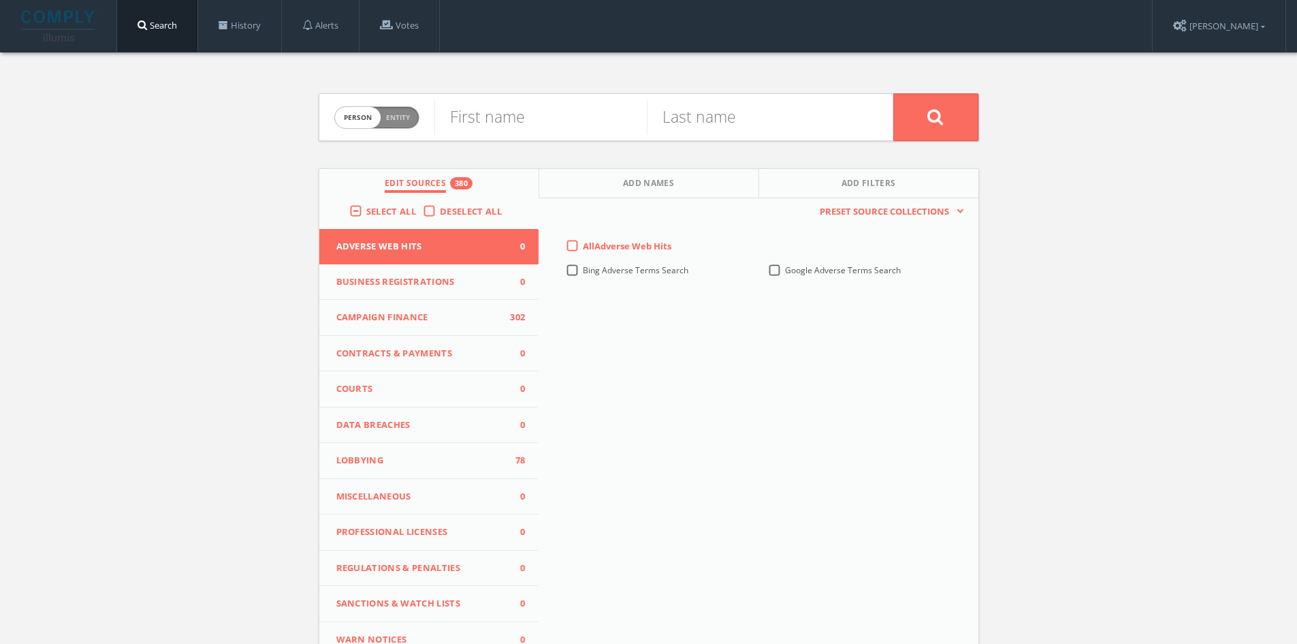
click at [520, 98] on div "First name" at bounding box center [540, 117] width 212 height 46
click at [517, 114] on input "text" at bounding box center [540, 116] width 212 height 35
type input "[PERSON_NAME]"
click at [711, 123] on input "text" at bounding box center [753, 116] width 212 height 35
type input "H"
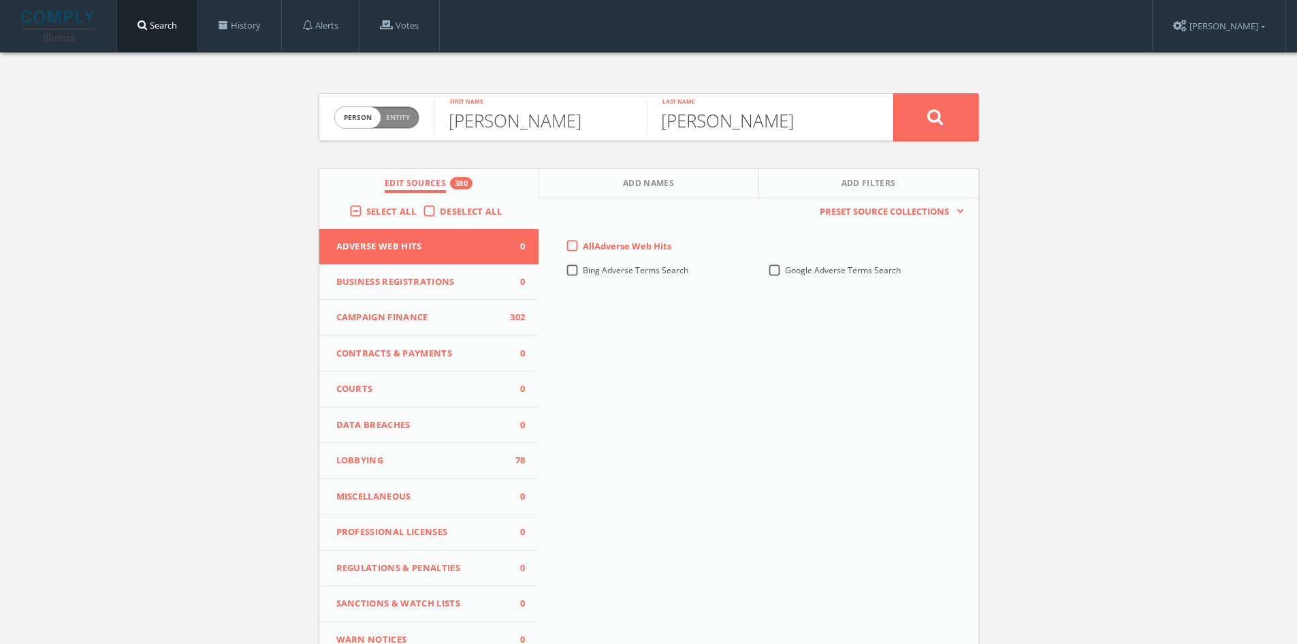
type input "[PERSON_NAME]"
click at [894, 93] on button at bounding box center [936, 117] width 85 height 48
click at [738, 113] on input "text" at bounding box center [753, 116] width 212 height 35
click at [595, 119] on input "text" at bounding box center [540, 116] width 212 height 35
type input "[PERSON_NAME]"
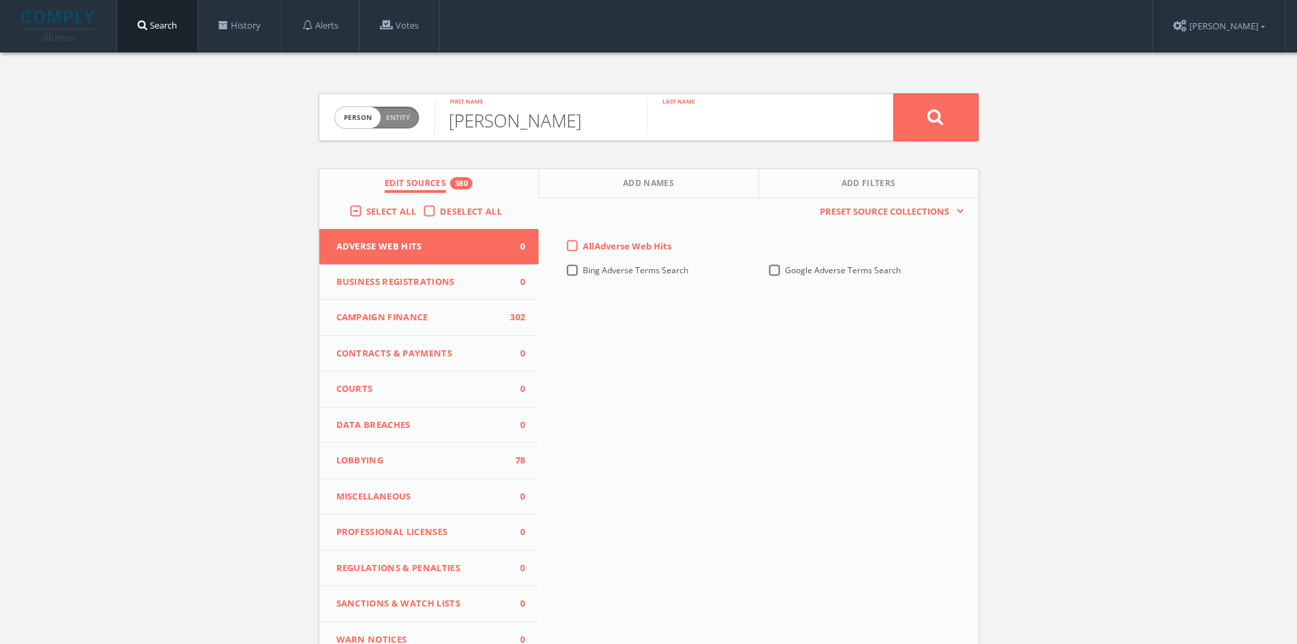
click at [777, 102] on input "text" at bounding box center [753, 116] width 212 height 35
type input "[PERSON_NAME]"
click at [894, 93] on button at bounding box center [936, 117] width 85 height 48
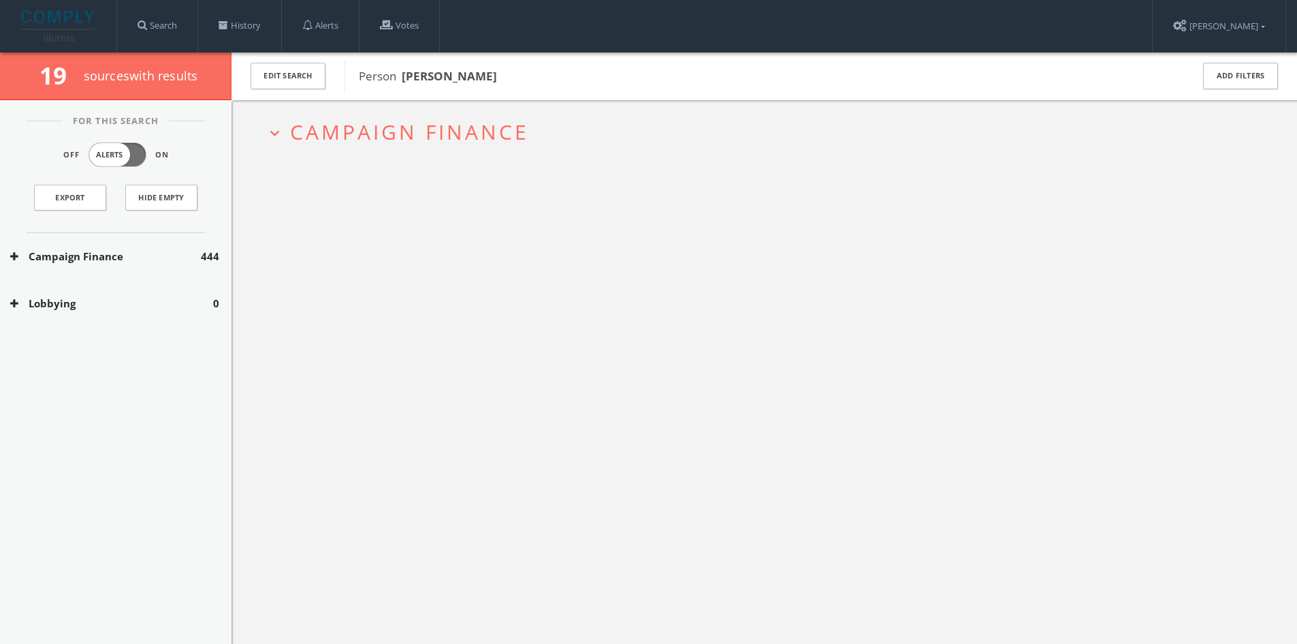
click at [178, 255] on button "Campaign Finance" at bounding box center [105, 257] width 191 height 16
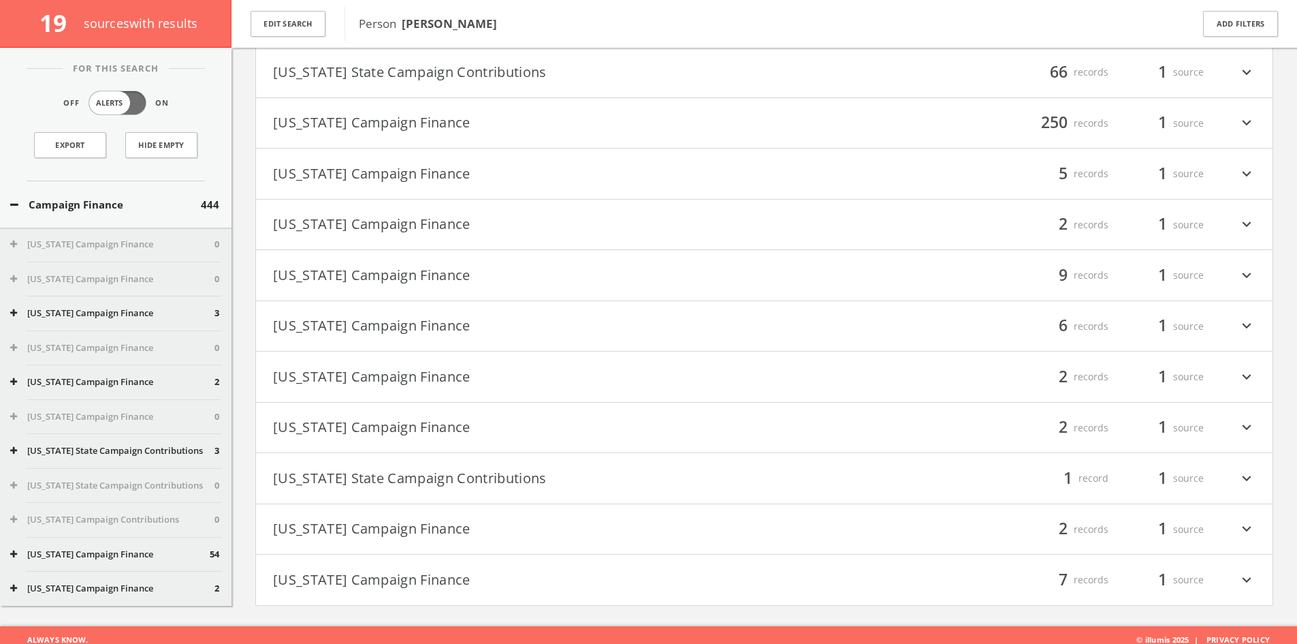
scroll to position [488, 0]
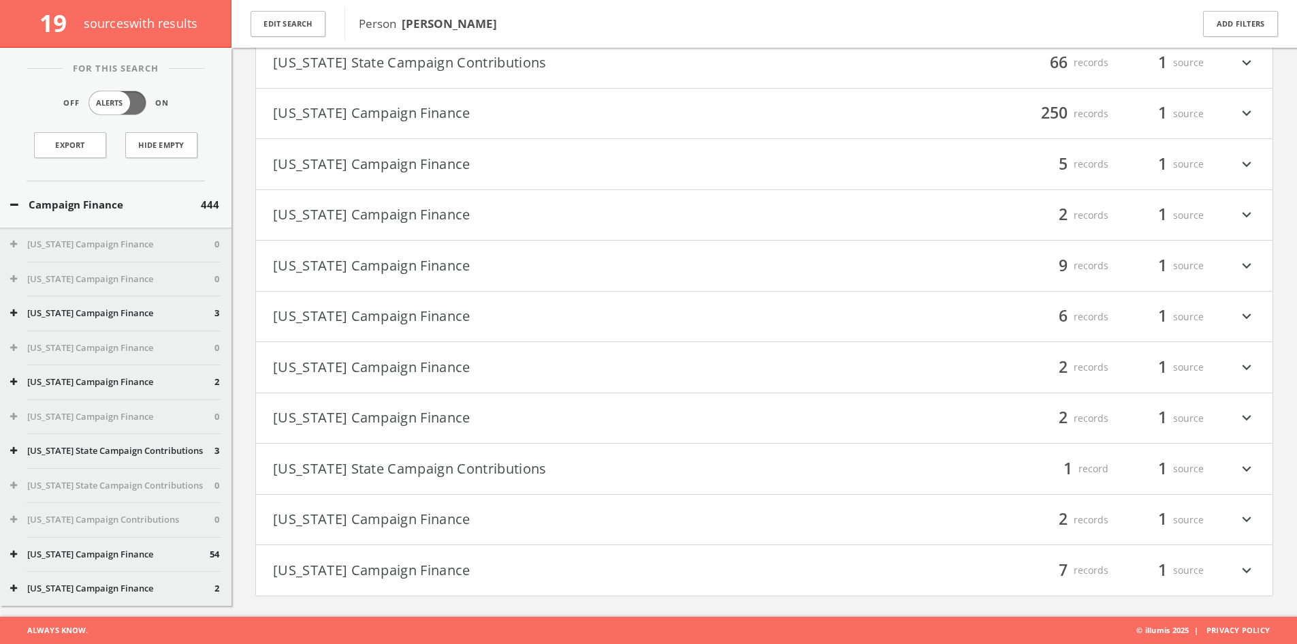
click at [400, 379] on h4 "[US_STATE] Campaign Finance filter_list 2 records 1 source expand_more" at bounding box center [764, 367] width 1017 height 50
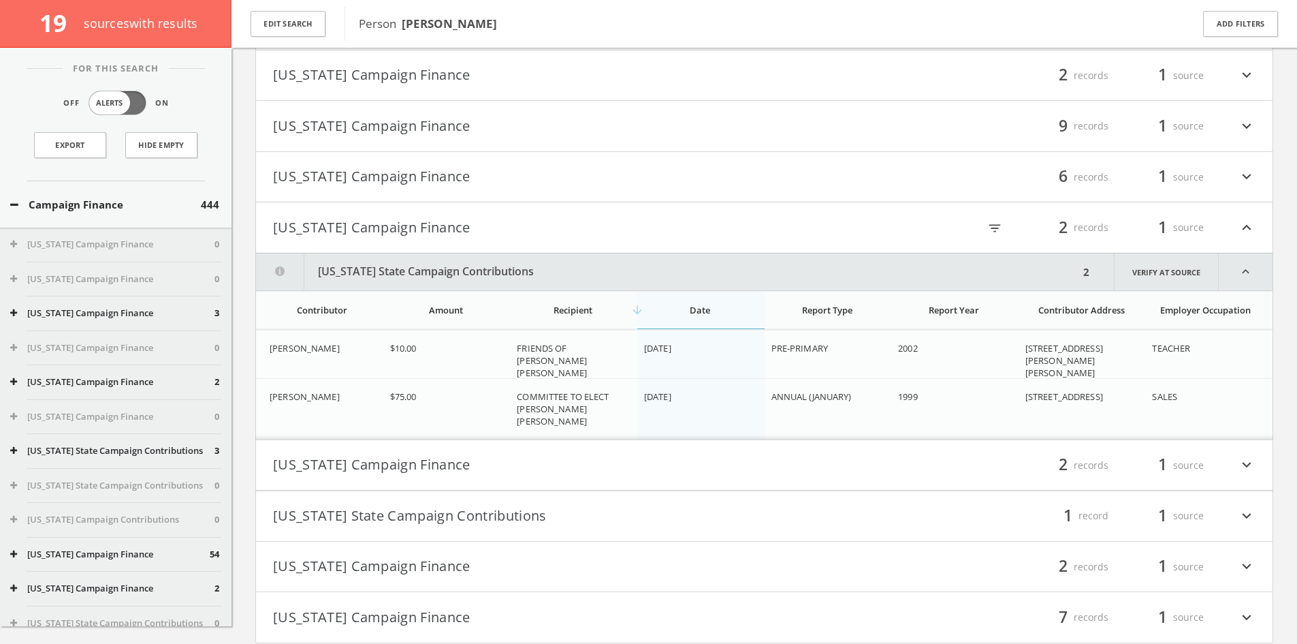
scroll to position [675, 0]
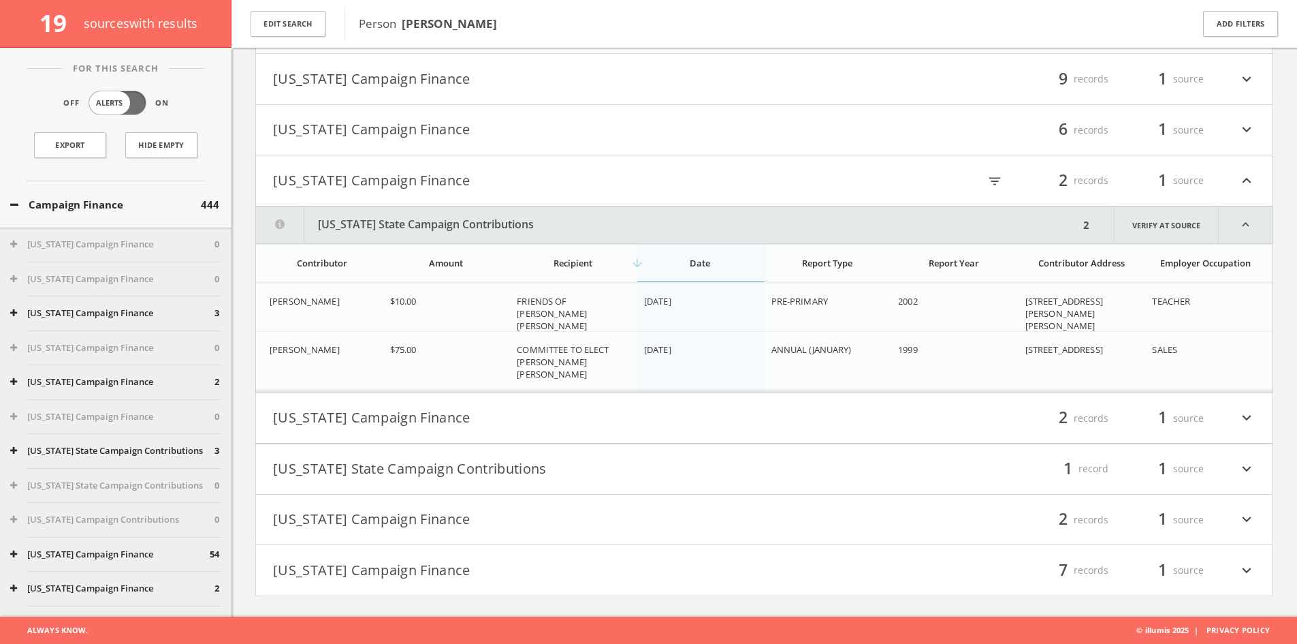
click at [383, 555] on h4 "[US_STATE] Campaign Finance filter_list 7 records 1 source expand_more" at bounding box center [764, 570] width 1017 height 50
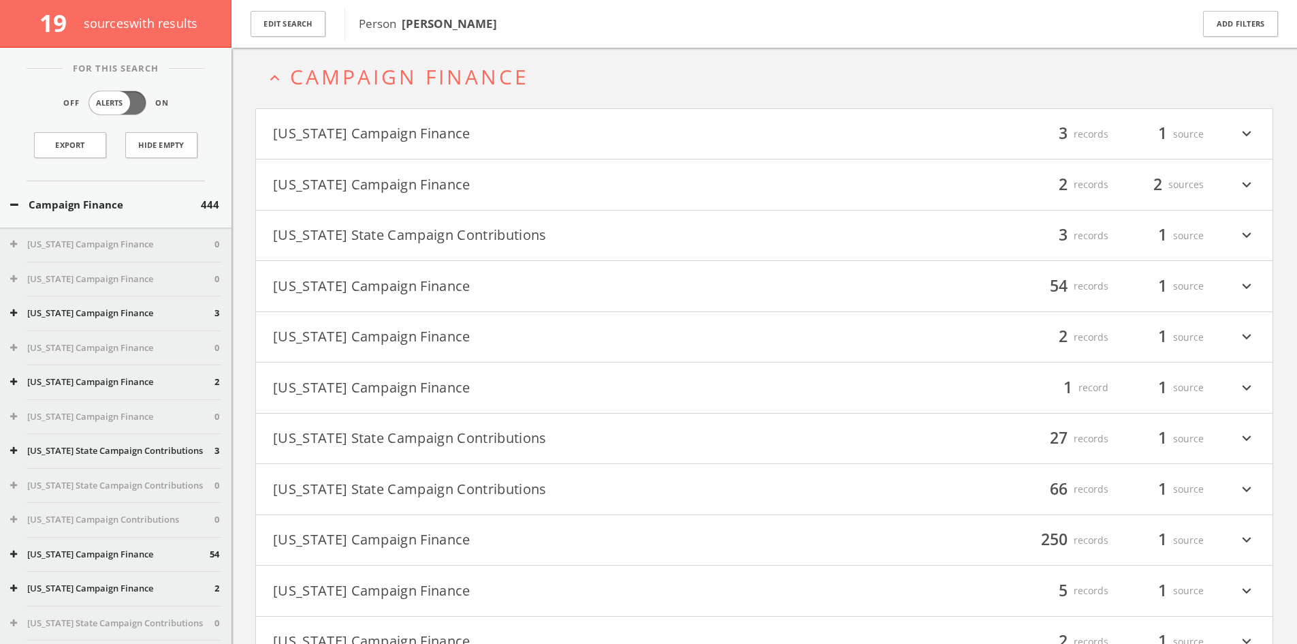
scroll to position [0, 0]
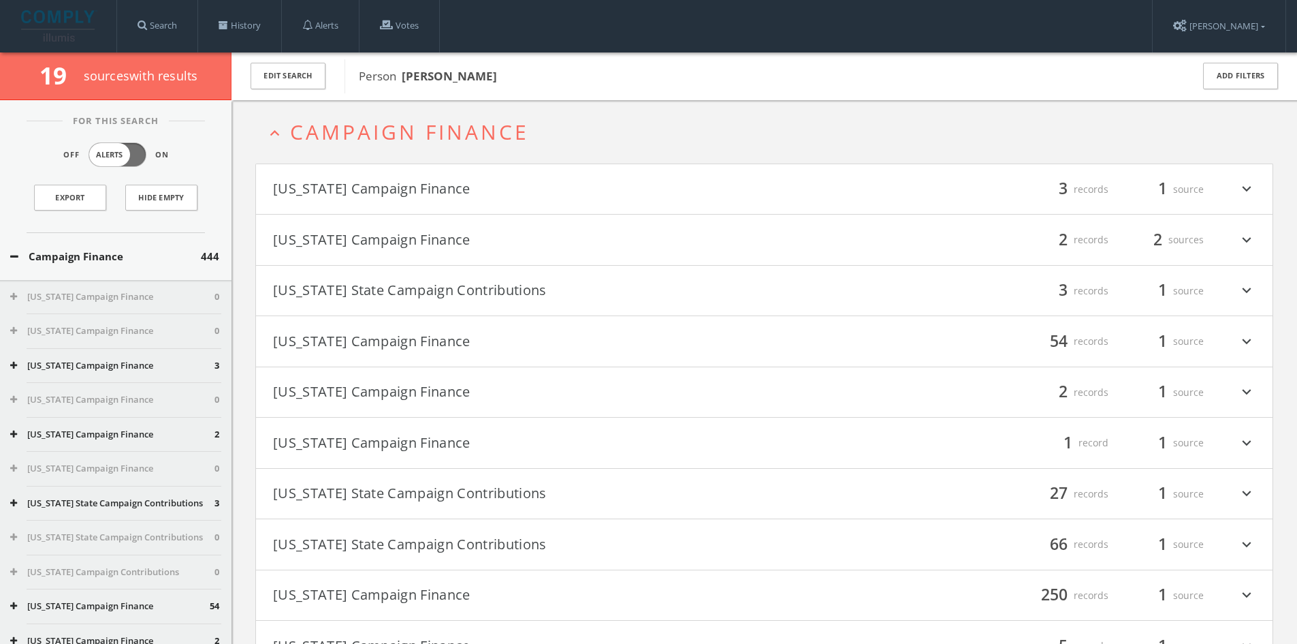
click at [170, 260] on button "Campaign Finance" at bounding box center [105, 257] width 191 height 16
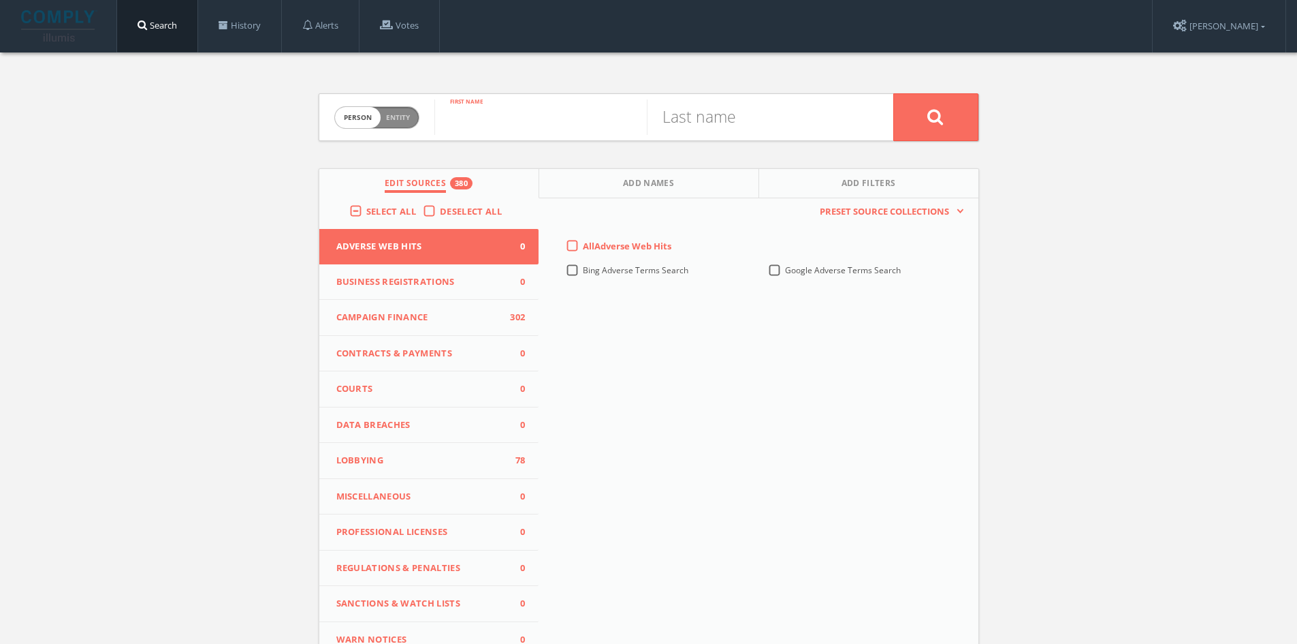
click at [520, 106] on input "text" at bounding box center [540, 116] width 212 height 35
type input "Dell"
click at [726, 113] on input "text" at bounding box center [753, 116] width 212 height 35
type input "[PERSON_NAME]"
click at [894, 93] on button at bounding box center [936, 117] width 85 height 48
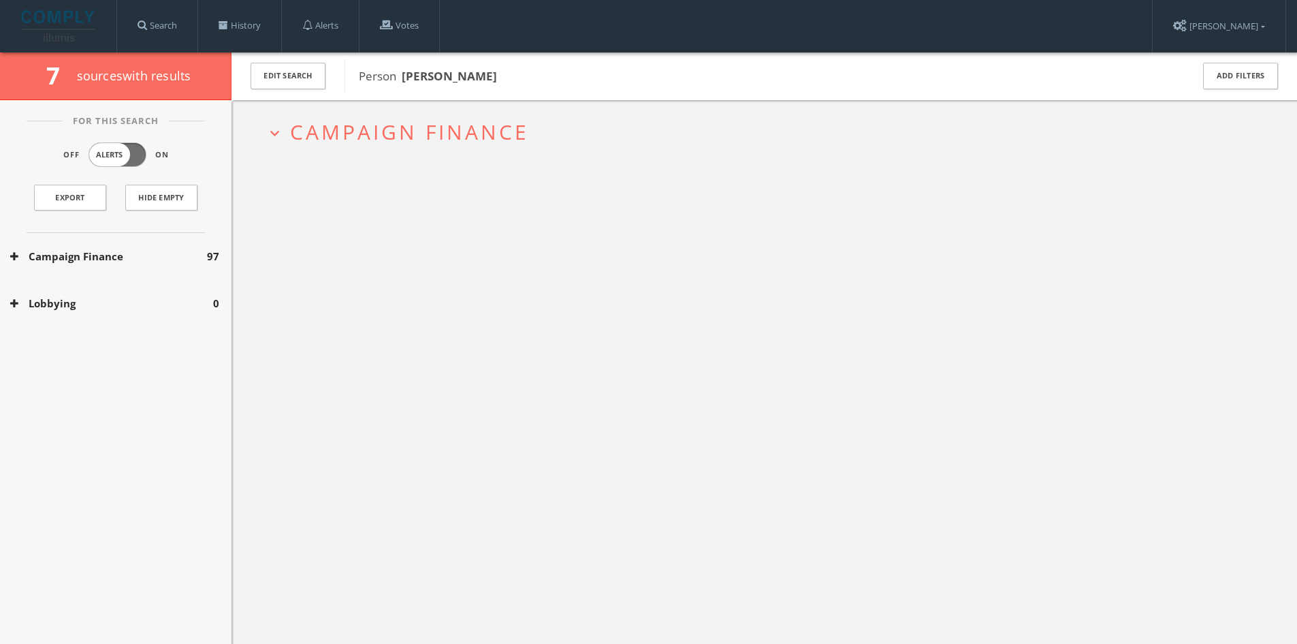
click at [458, 122] on span "Campaign Finance" at bounding box center [409, 132] width 239 height 28
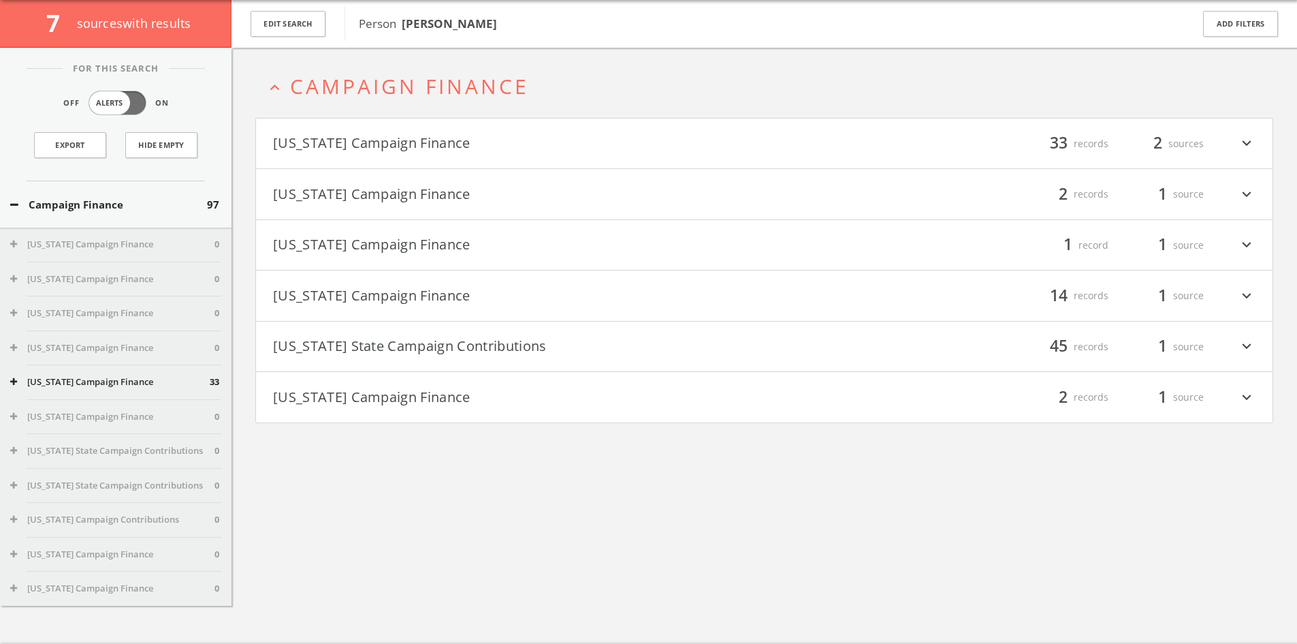
click at [463, 137] on button "[US_STATE] Campaign Finance" at bounding box center [519, 143] width 492 height 23
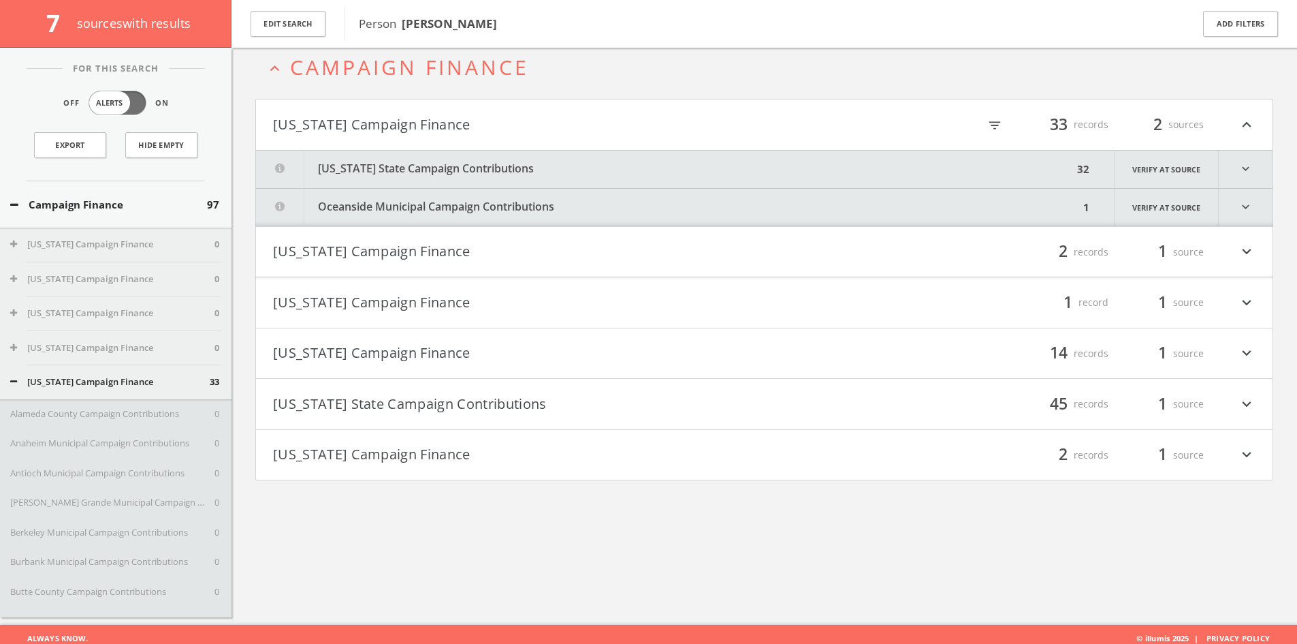
scroll to position [80, 0]
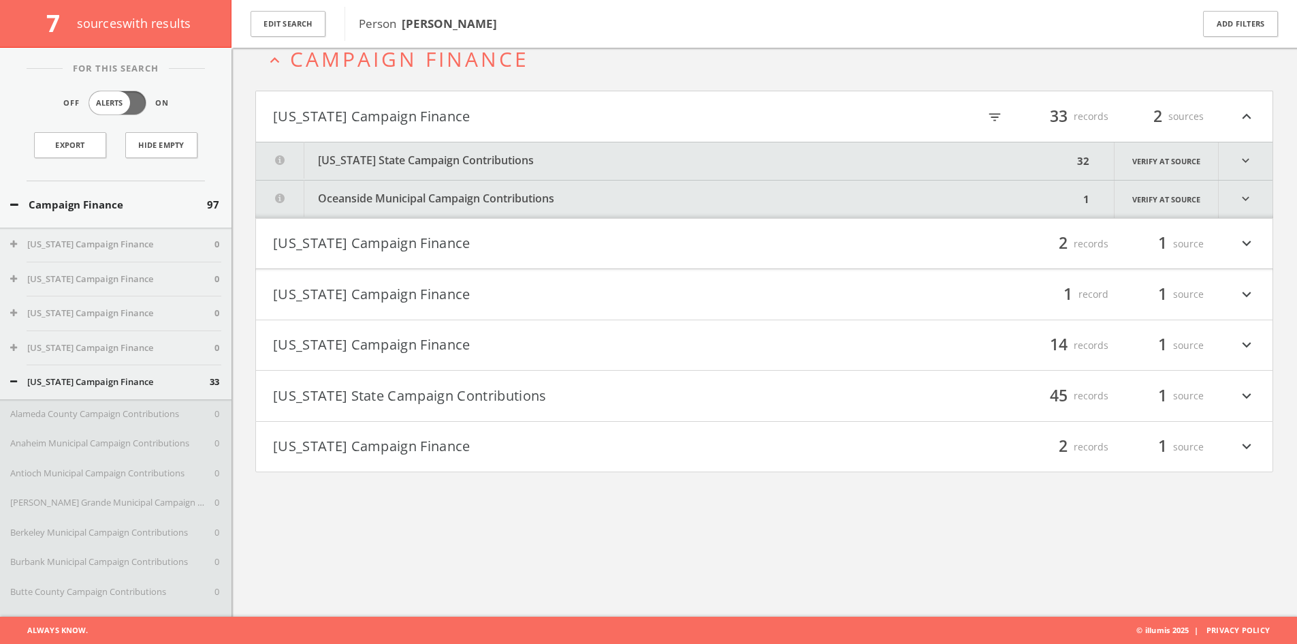
click at [545, 168] on button "[US_STATE] State Campaign Contributions" at bounding box center [664, 160] width 817 height 37
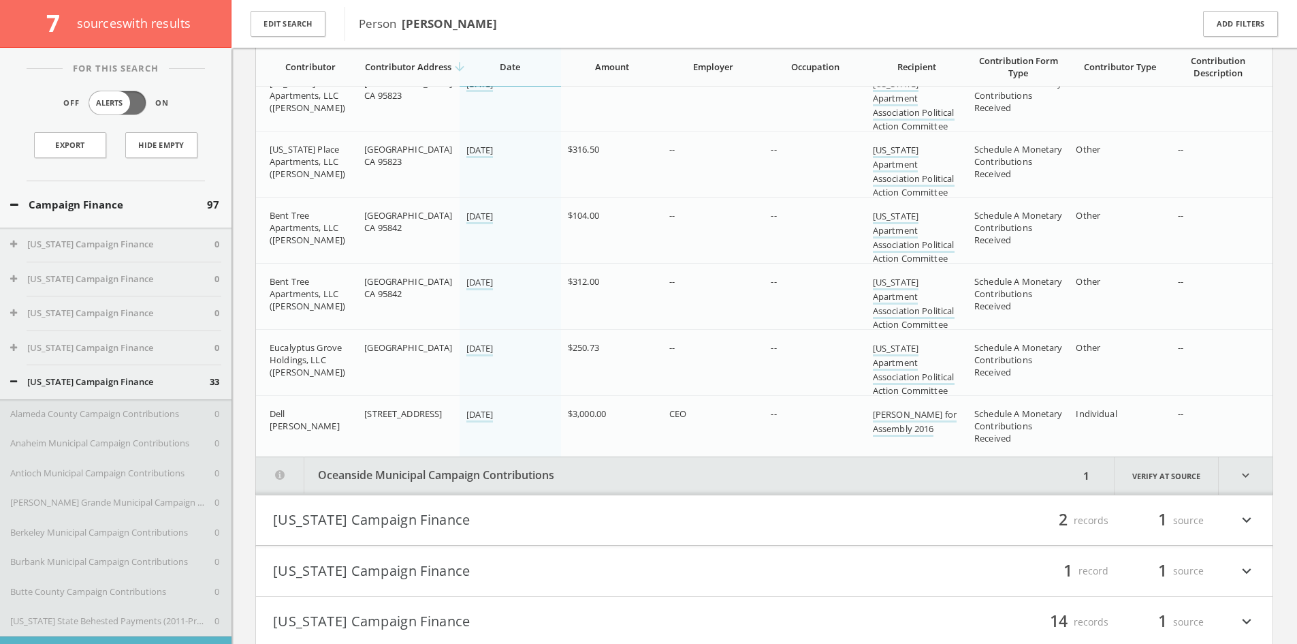
scroll to position [2233, 0]
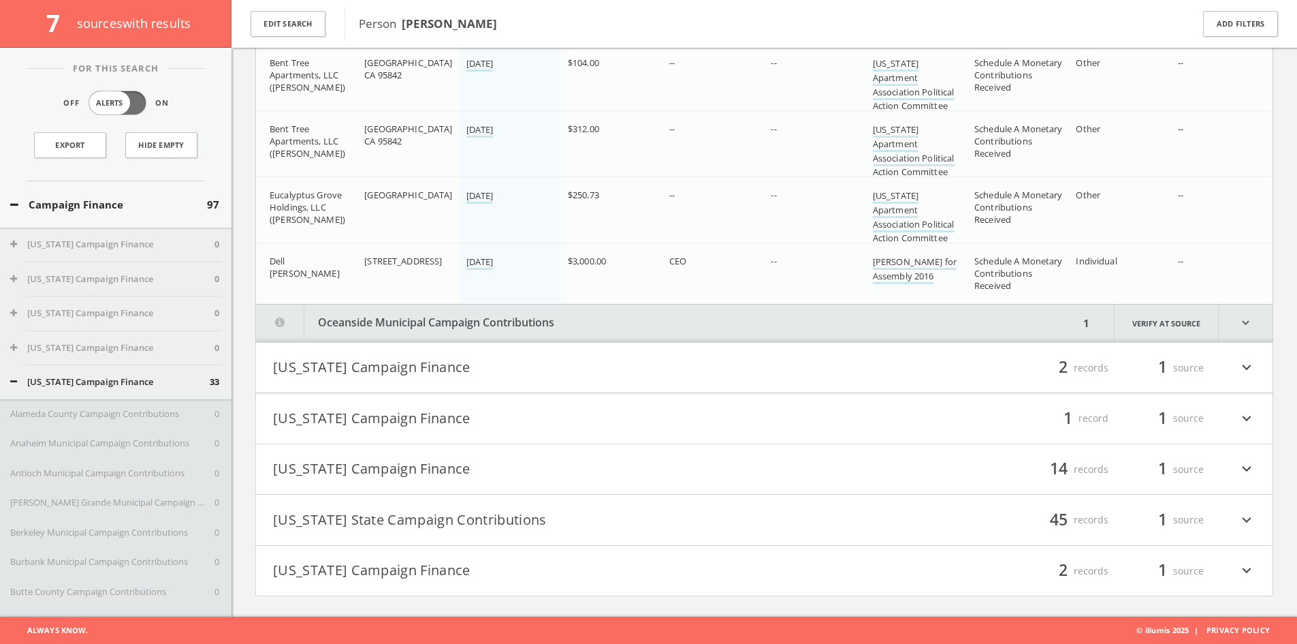
click at [751, 313] on button "Oceanside Municipal Campaign Contributions" at bounding box center [667, 322] width 823 height 37
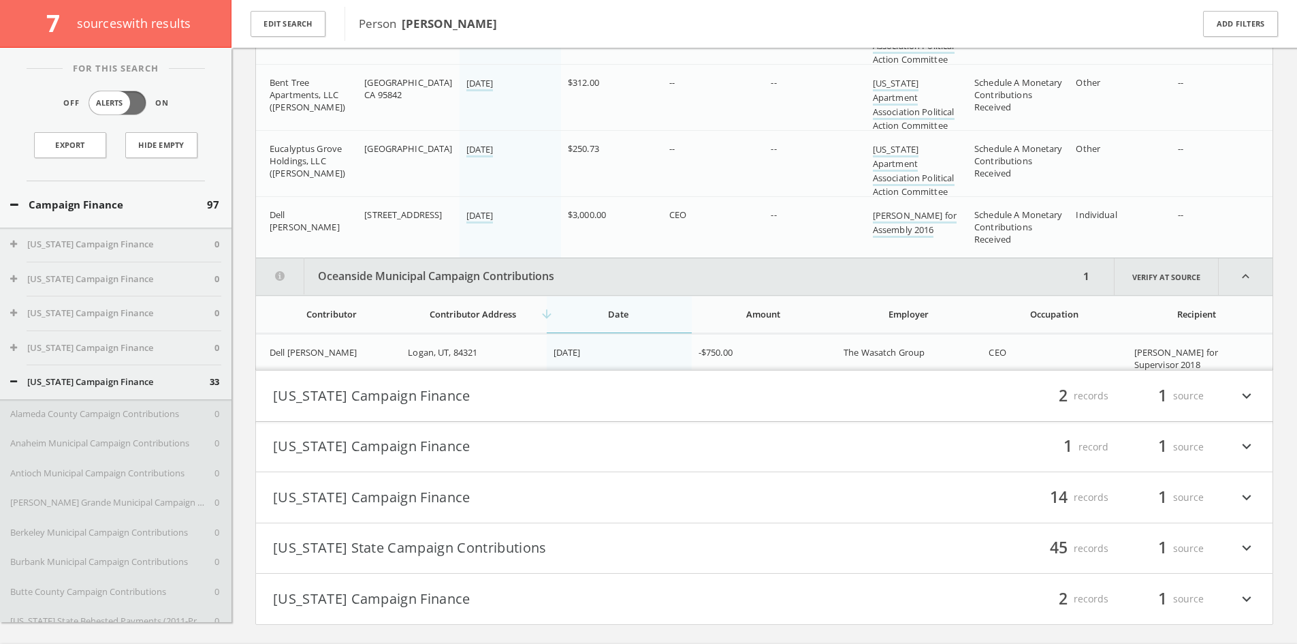
scroll to position [2308, 0]
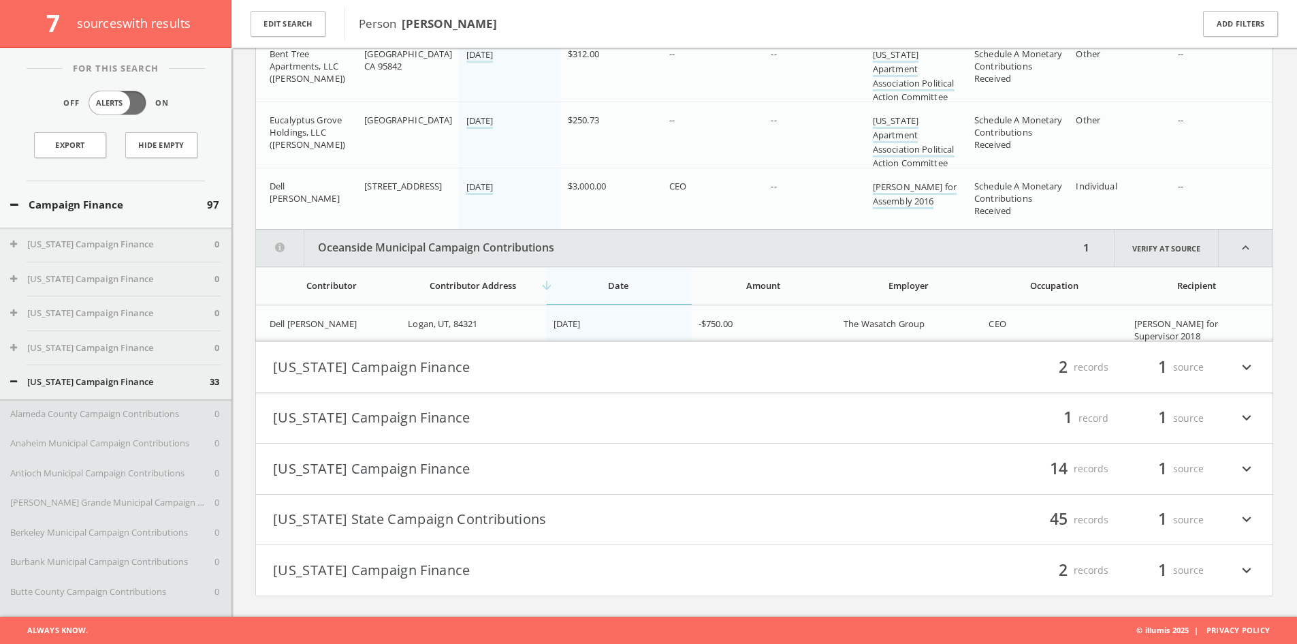
click at [887, 360] on div "filter_list 2 records 1 source expand_more" at bounding box center [1011, 366] width 492 height 23
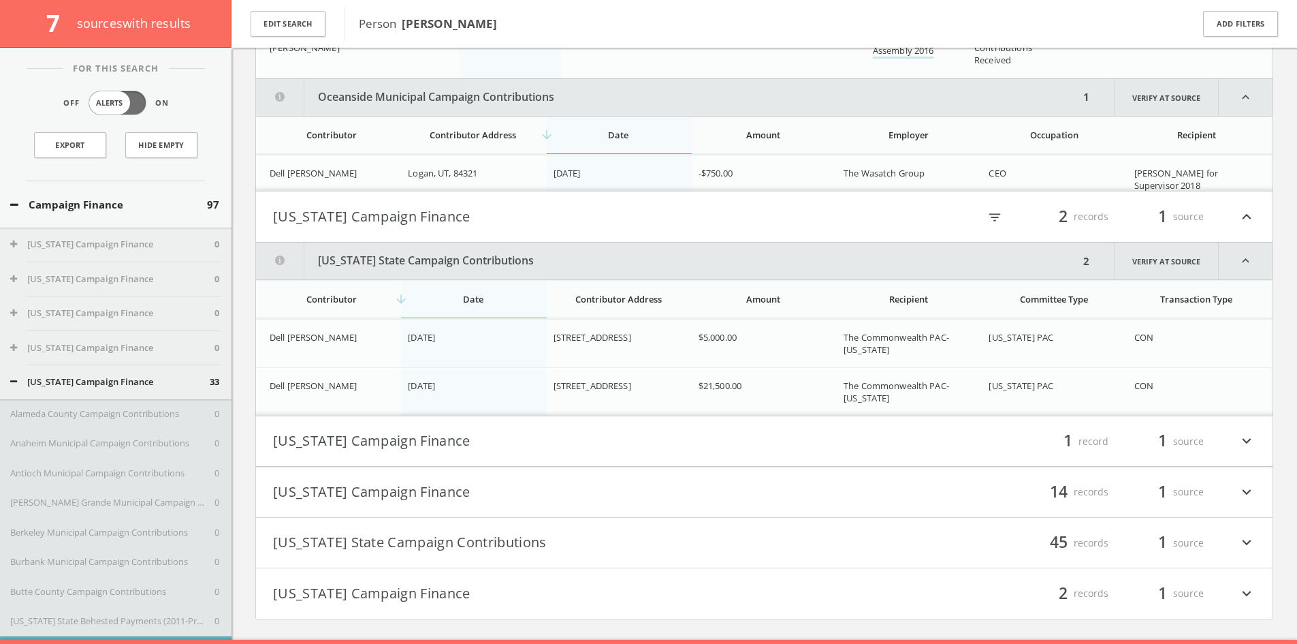
scroll to position [2482, 0]
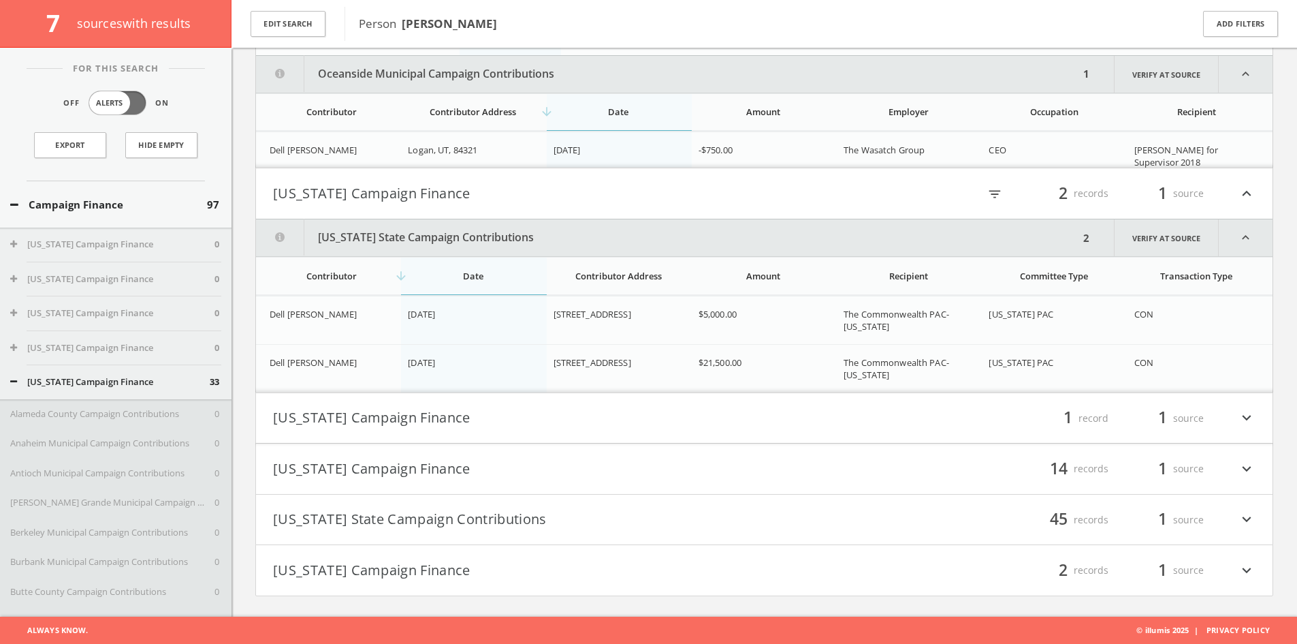
click at [867, 417] on div "filter_list 1 record 1 source expand_more" at bounding box center [1011, 418] width 492 height 23
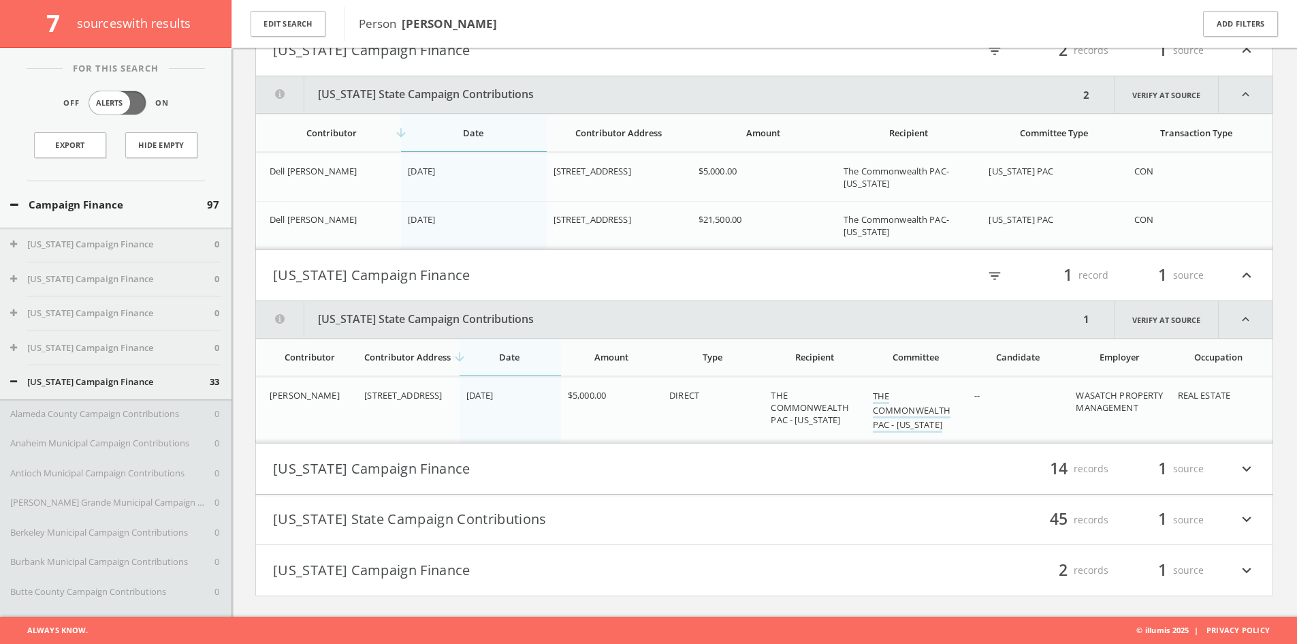
click at [863, 472] on div "filter_list 14 records 1 source expand_more" at bounding box center [1011, 468] width 492 height 23
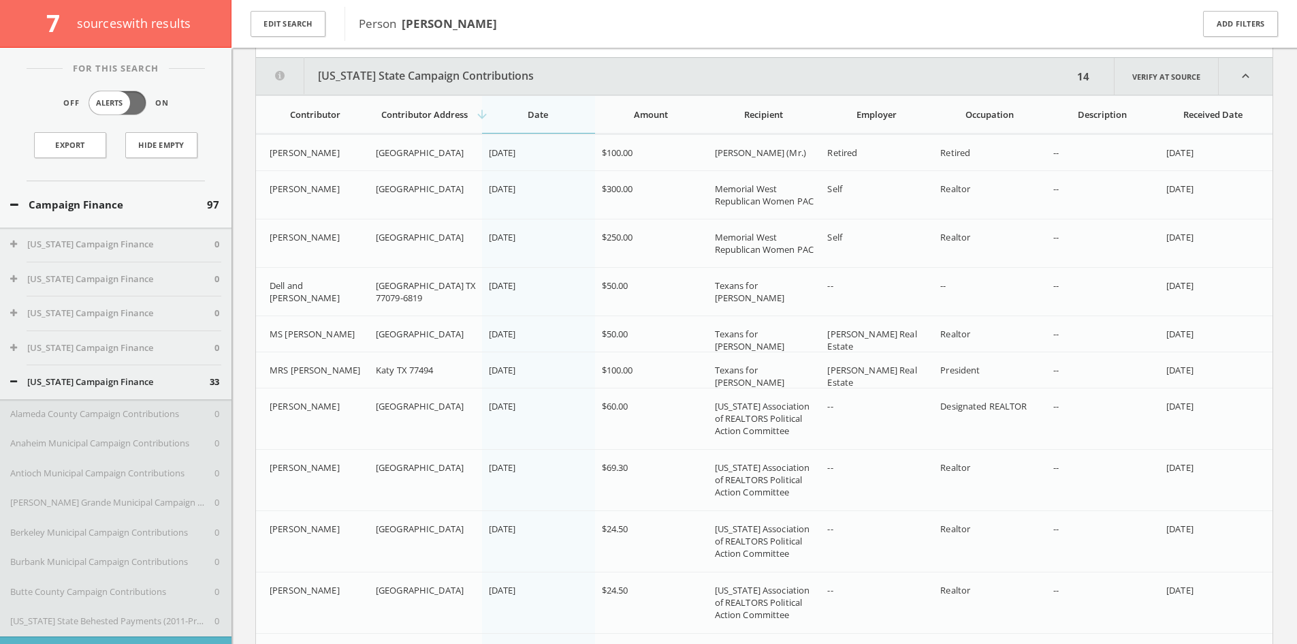
scroll to position [3073, 0]
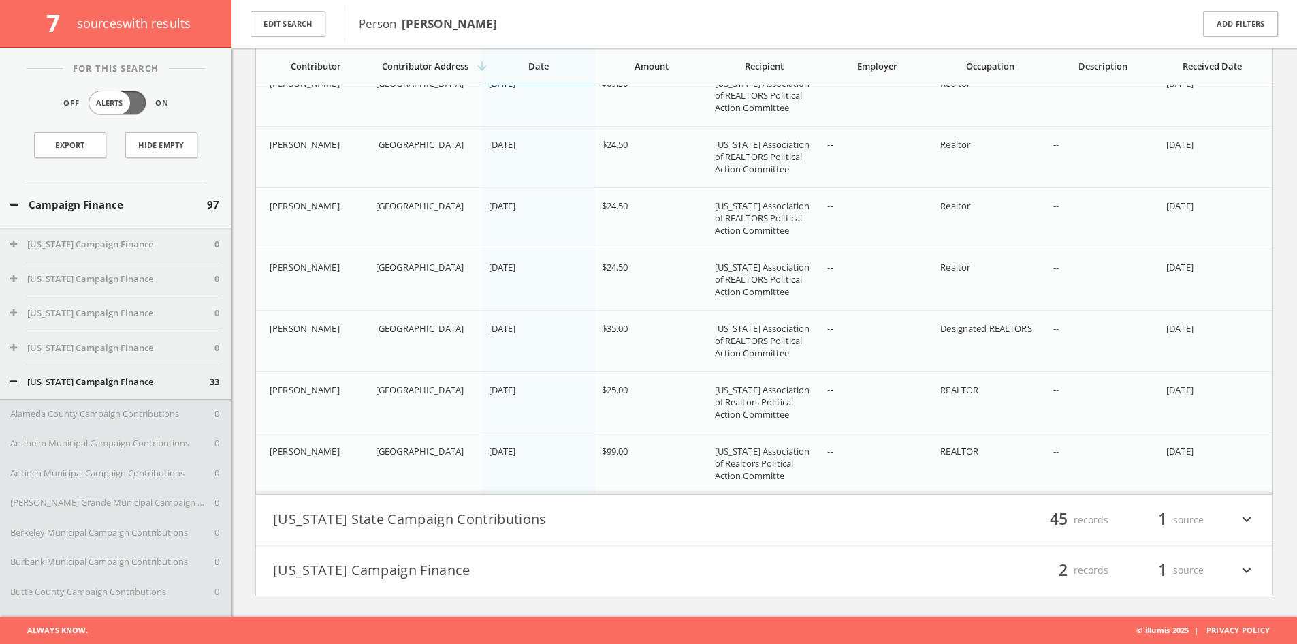
click at [812, 511] on div "filter_list 45 records 1 source expand_more" at bounding box center [1011, 519] width 492 height 23
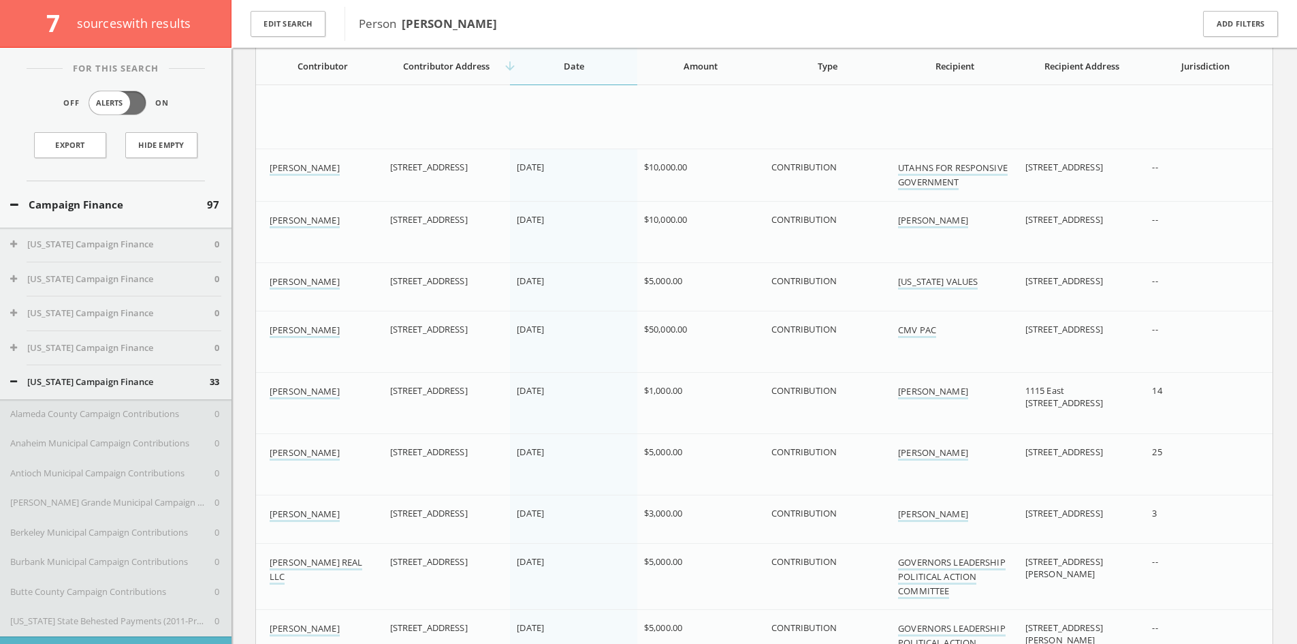
scroll to position [5102, 0]
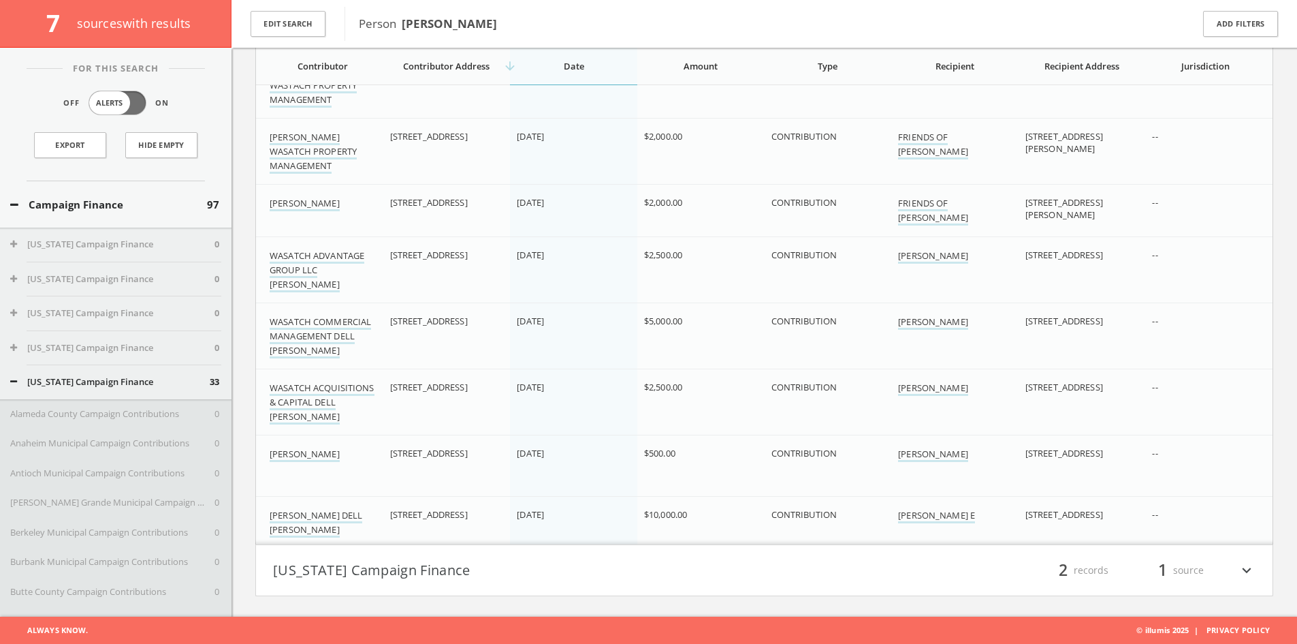
click at [787, 561] on div "filter_list 2 records 1 source expand_more" at bounding box center [1011, 569] width 492 height 23
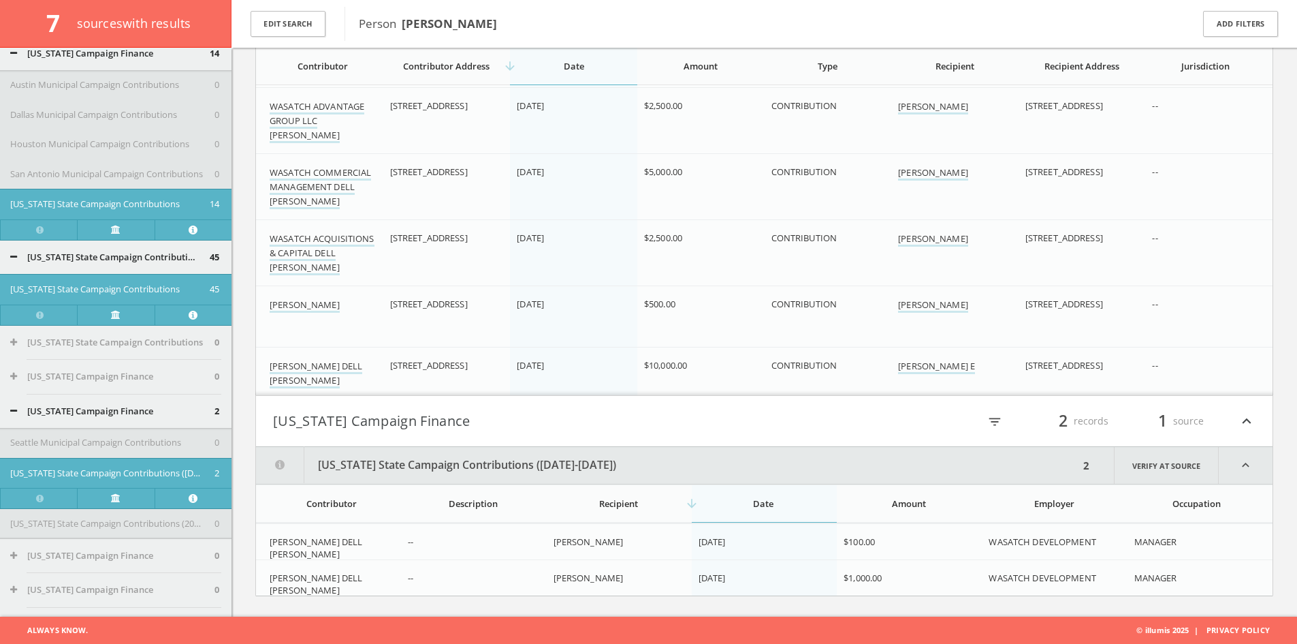
scroll to position [5111, 0]
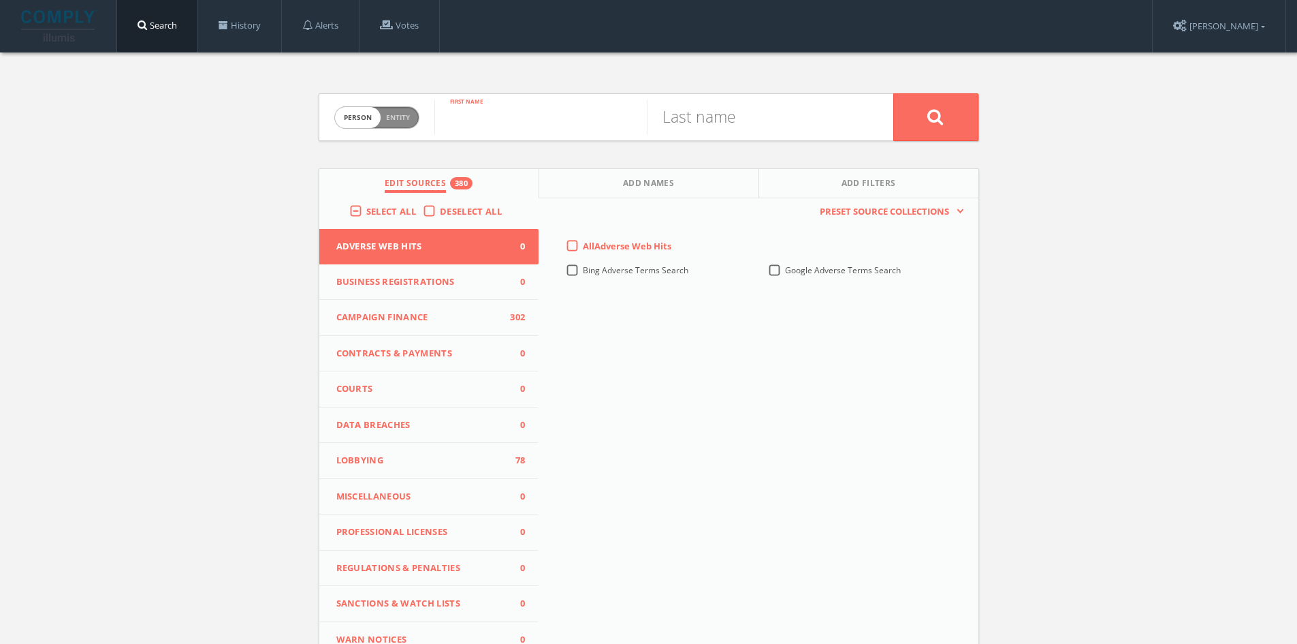
click at [543, 114] on input "text" at bounding box center [540, 116] width 212 height 35
type input "[PERSON_NAME]"
click at [709, 110] on input "text" at bounding box center [753, 116] width 212 height 35
type input "[PERSON_NAME]"
click at [894, 93] on button at bounding box center [936, 117] width 85 height 48
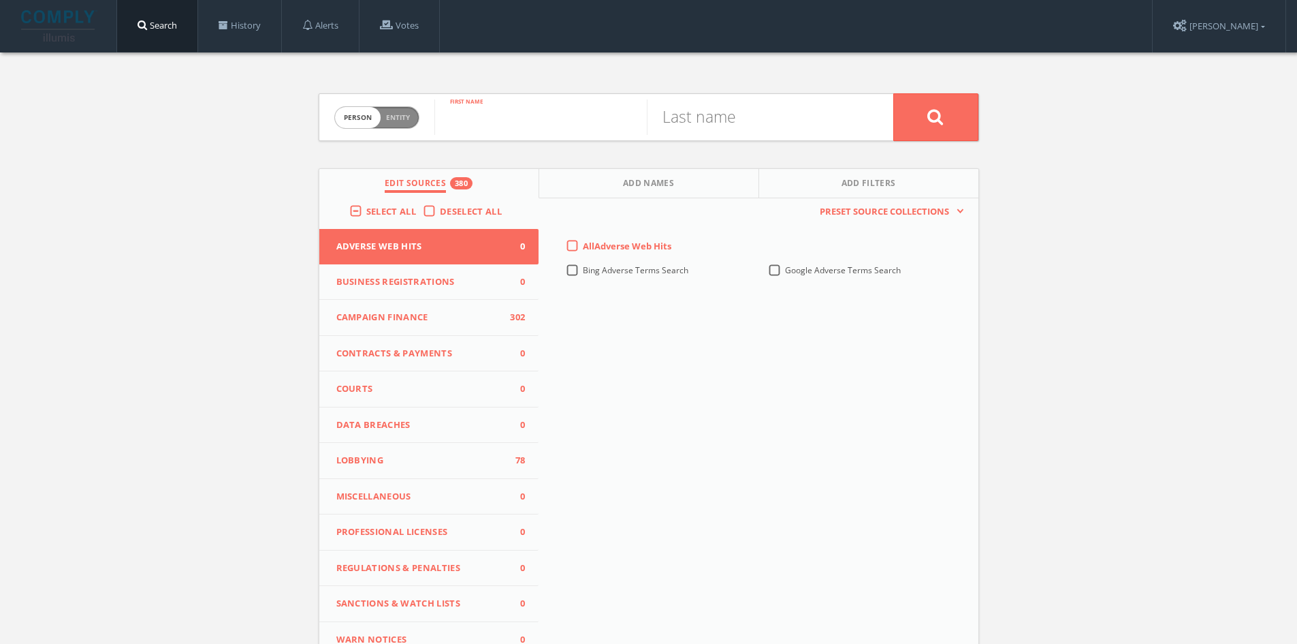
click at [508, 118] on input "text" at bounding box center [540, 116] width 212 height 35
type input "[PERSON_NAME]"
click at [803, 138] on div "Last name" at bounding box center [770, 117] width 247 height 46
click at [791, 124] on input "text" at bounding box center [753, 116] width 212 height 35
type input "[PERSON_NAME]"
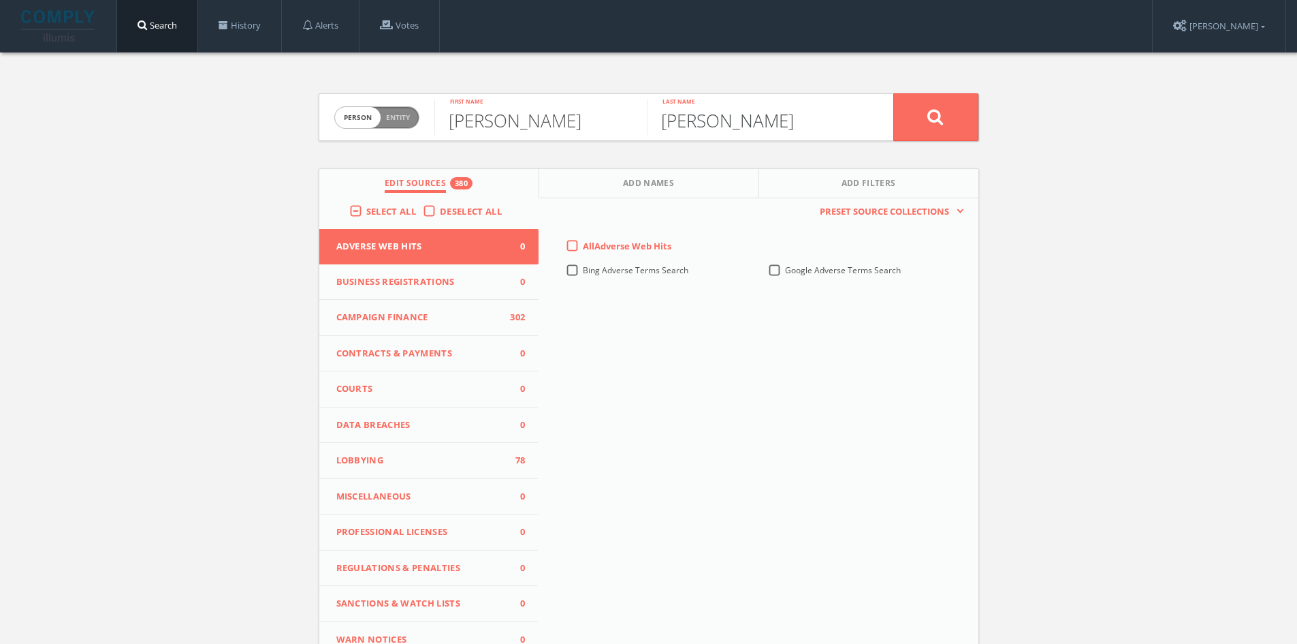
click at [894, 93] on button at bounding box center [936, 117] width 85 height 48
